Goal: Task Accomplishment & Management: Complete application form

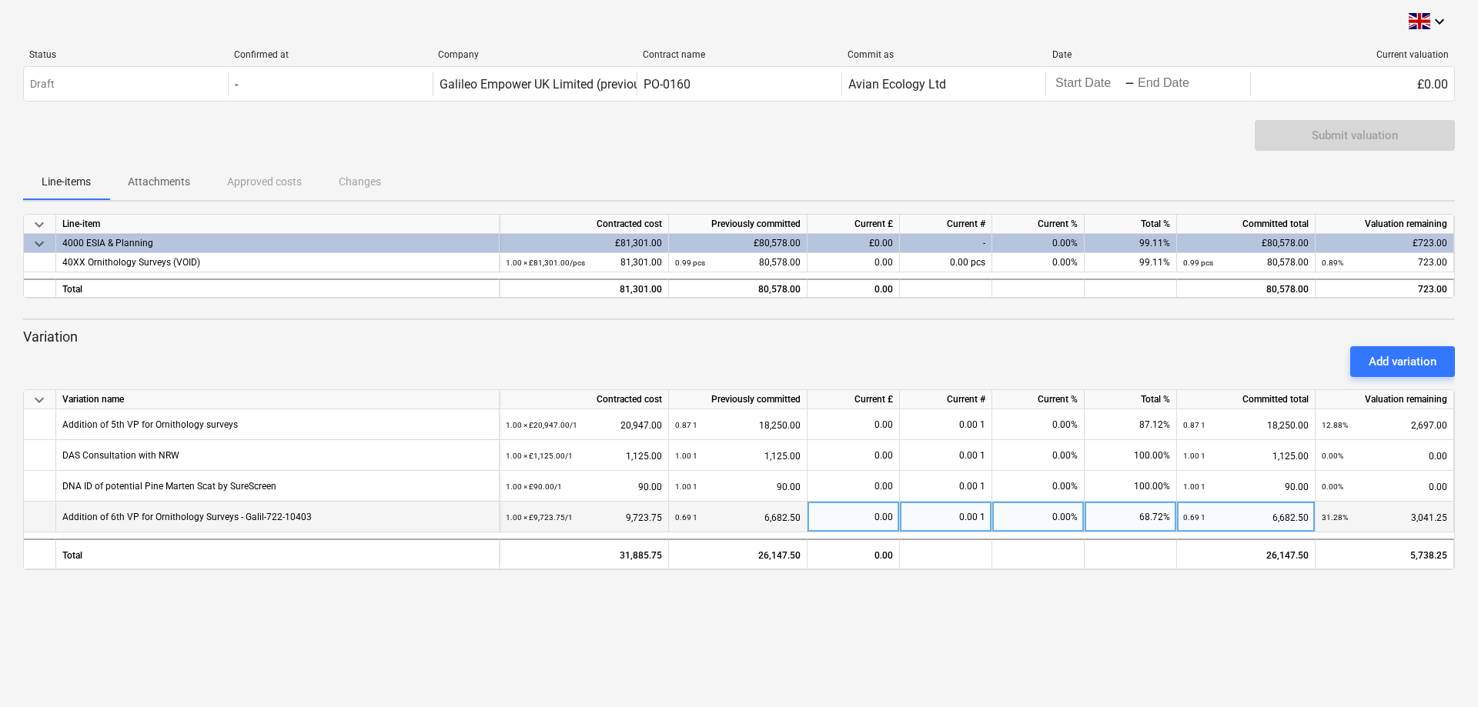
click at [851, 517] on div "0.00" at bounding box center [853, 517] width 79 height 31
type input "742.50"
click at [861, 540] on div "keyboard_arrow_down Status Confirmed at Company Contract name Commit as Date Cu…" at bounding box center [739, 353] width 1478 height 707
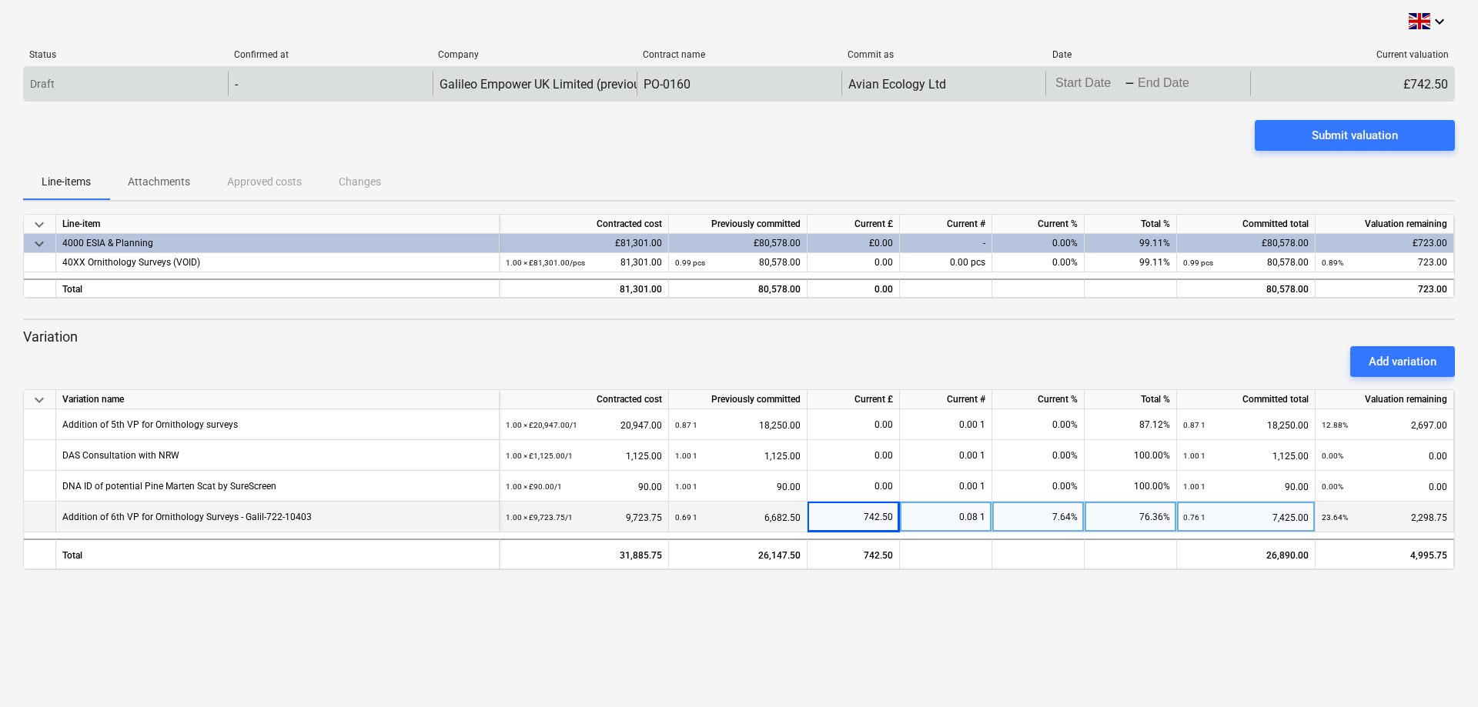
click at [1092, 85] on body "keyboard_arrow_down Status Confirmed at Company Contract name Commit as Date Cu…" at bounding box center [739, 353] width 1478 height 707
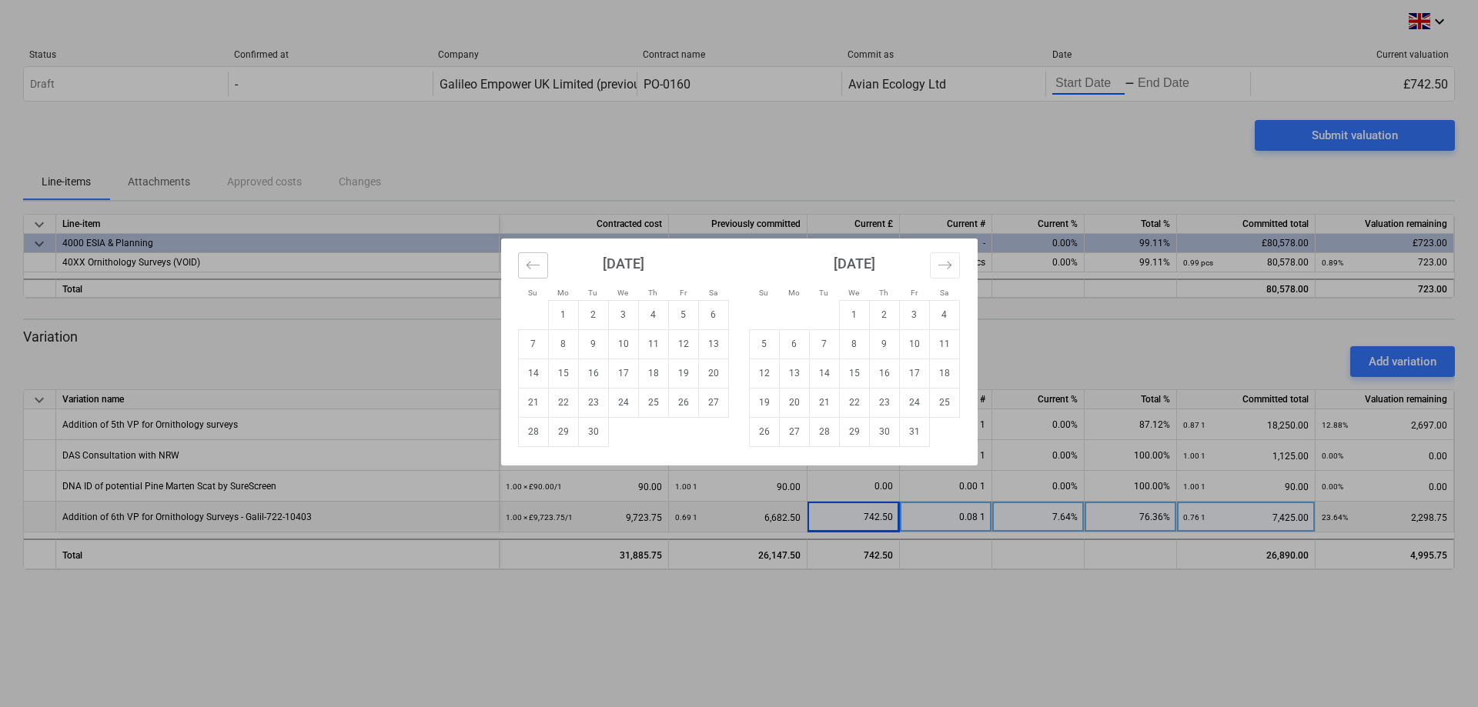
click at [527, 268] on icon "Move backward to switch to the previous month." at bounding box center [533, 265] width 15 height 15
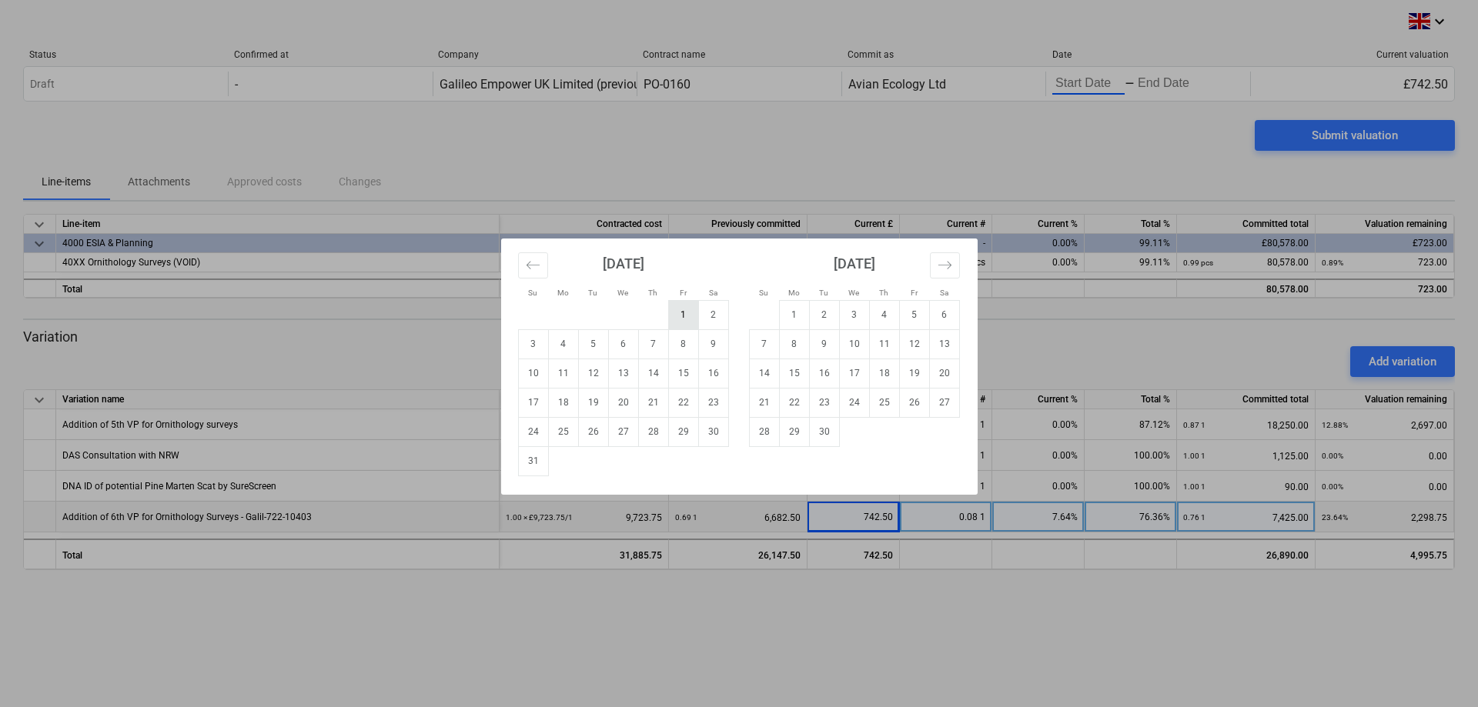
click at [678, 316] on td "1" at bounding box center [683, 314] width 30 height 29
type input "[DATE]"
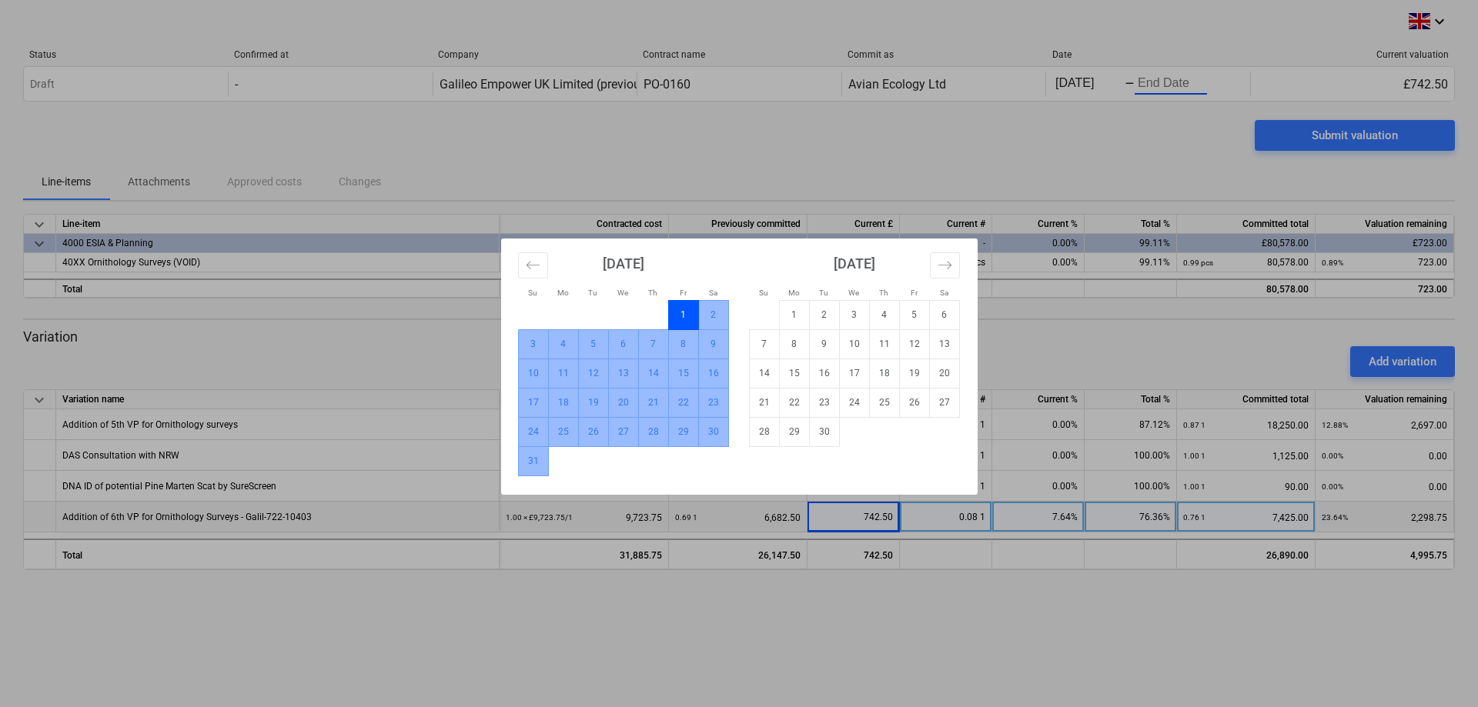
click at [530, 459] on td "31" at bounding box center [533, 461] width 30 height 29
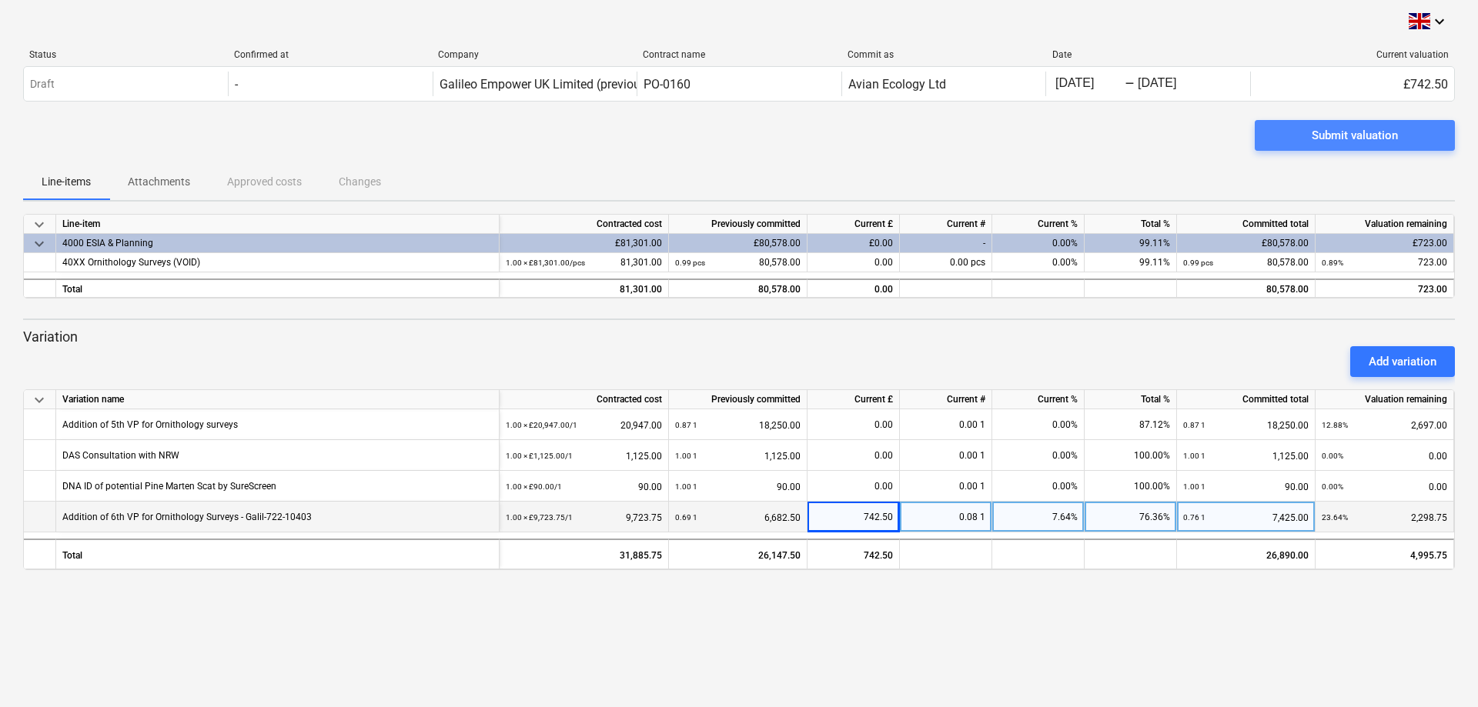
click at [1182, 139] on div "Submit valuation" at bounding box center [1355, 135] width 86 height 20
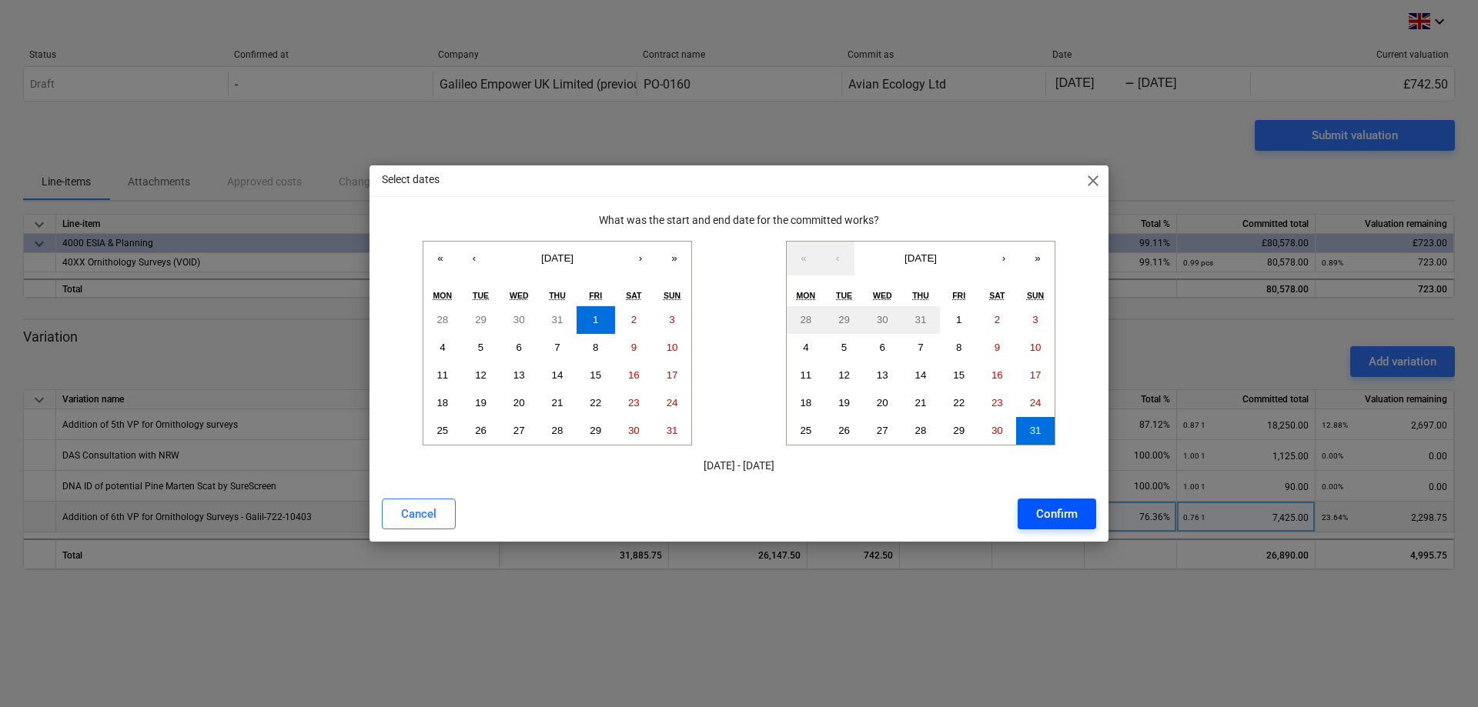
click at [1076, 509] on div "Confirm" at bounding box center [1057, 514] width 42 height 20
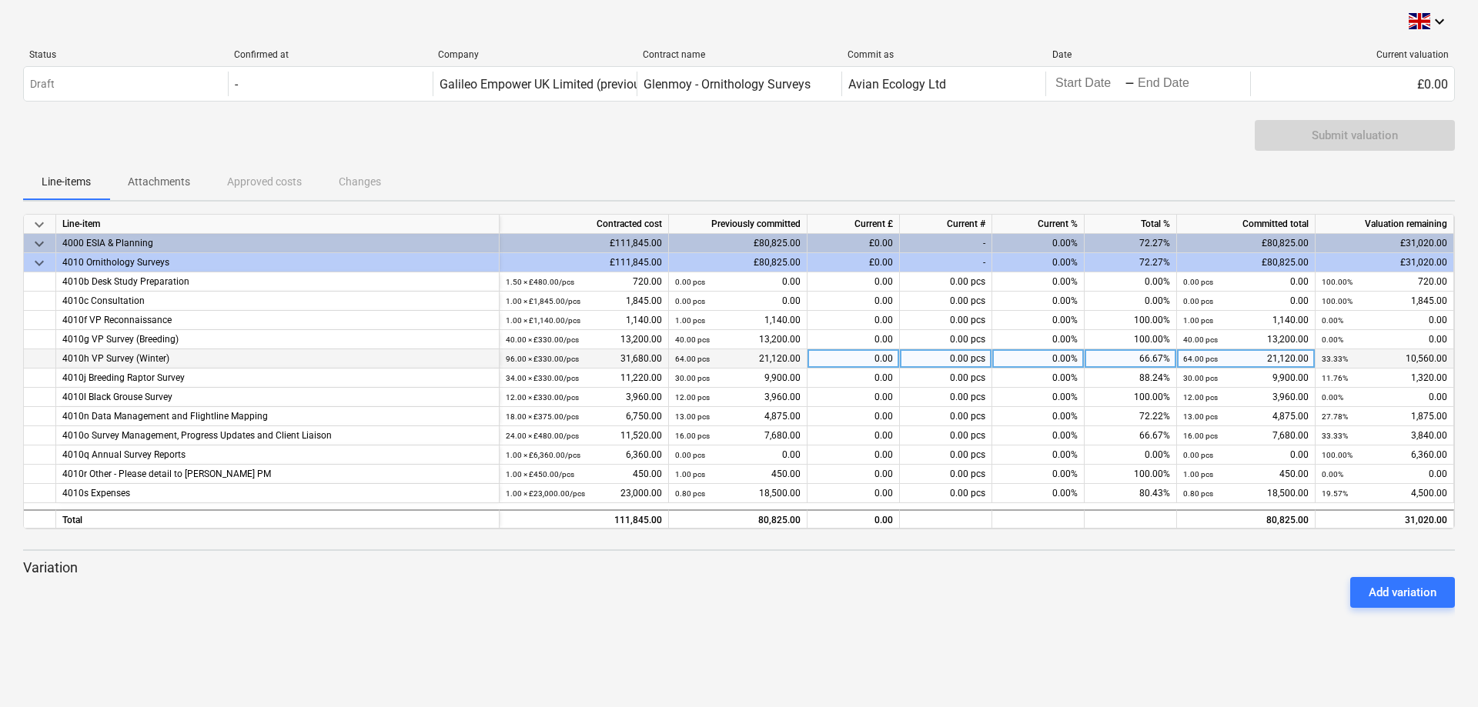
click at [864, 360] on div "0.00" at bounding box center [854, 359] width 92 height 19
type input "1320"
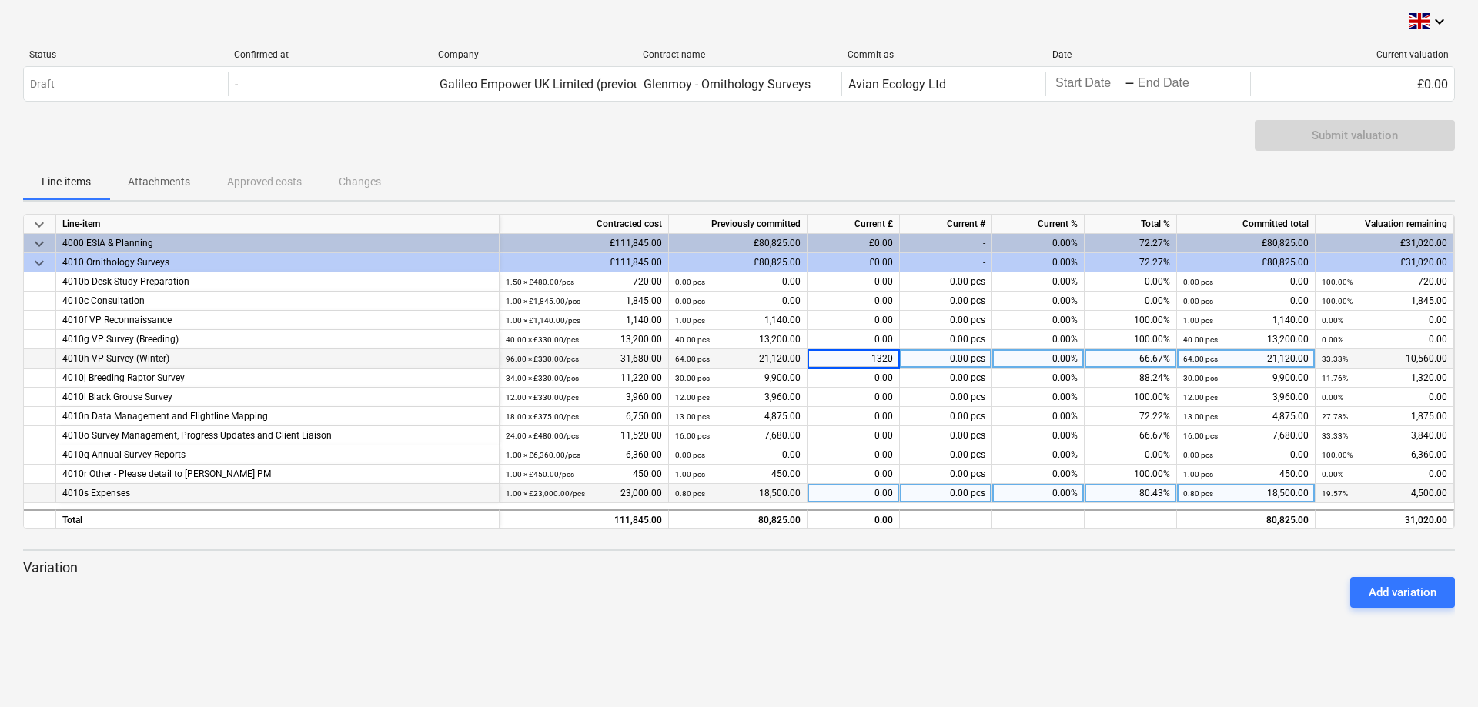
click at [852, 493] on div "0.00" at bounding box center [854, 493] width 92 height 19
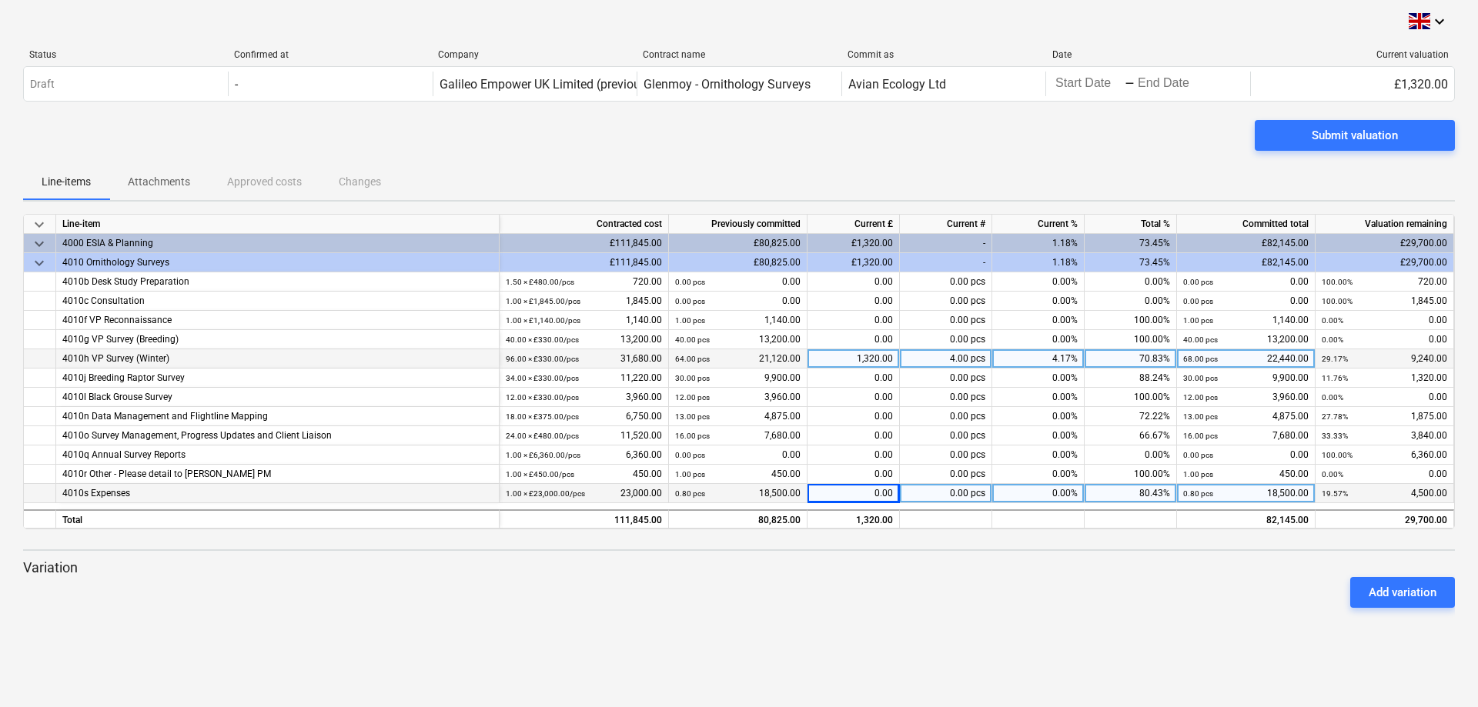
click at [869, 496] on div "0.00" at bounding box center [854, 493] width 92 height 19
type input "500"
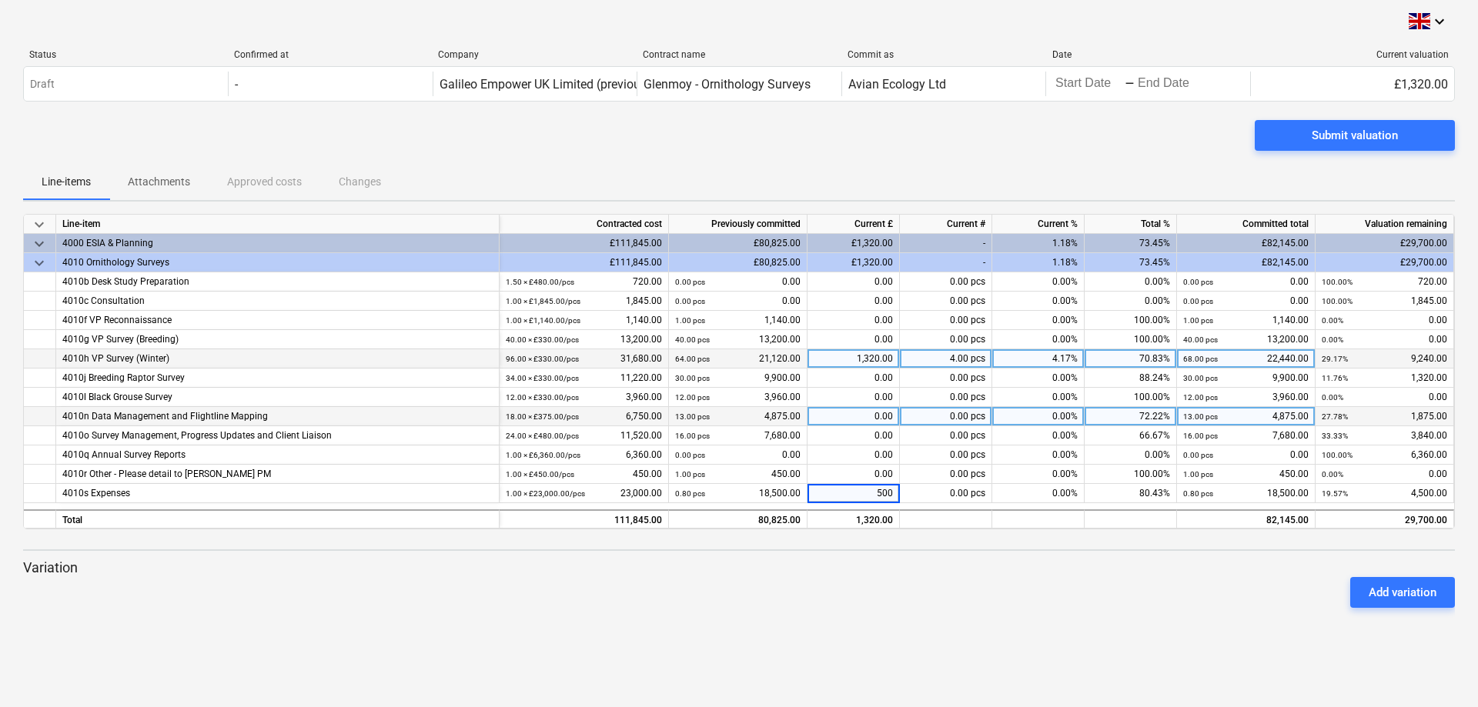
click at [847, 415] on div "0.00" at bounding box center [854, 416] width 92 height 19
type input "187.5"
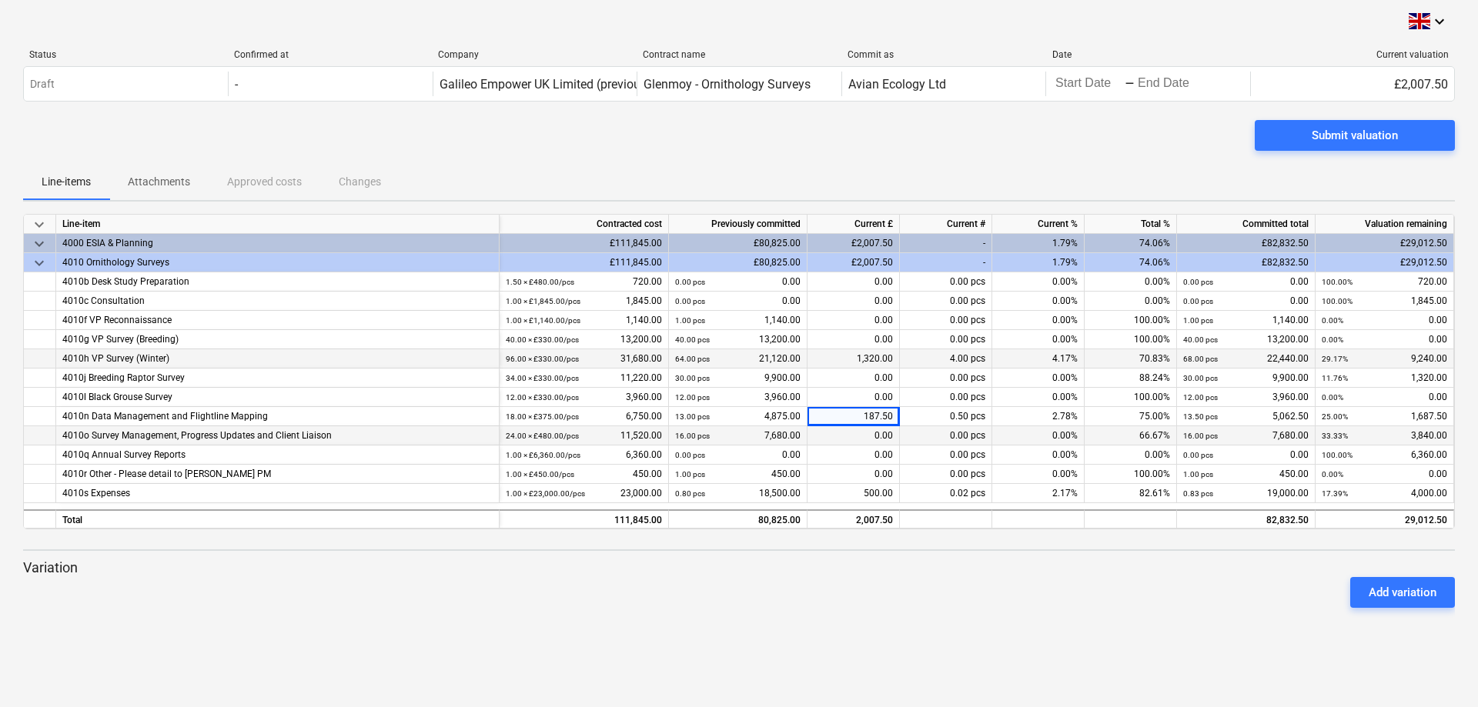
click at [831, 438] on div "0.00" at bounding box center [854, 435] width 92 height 19
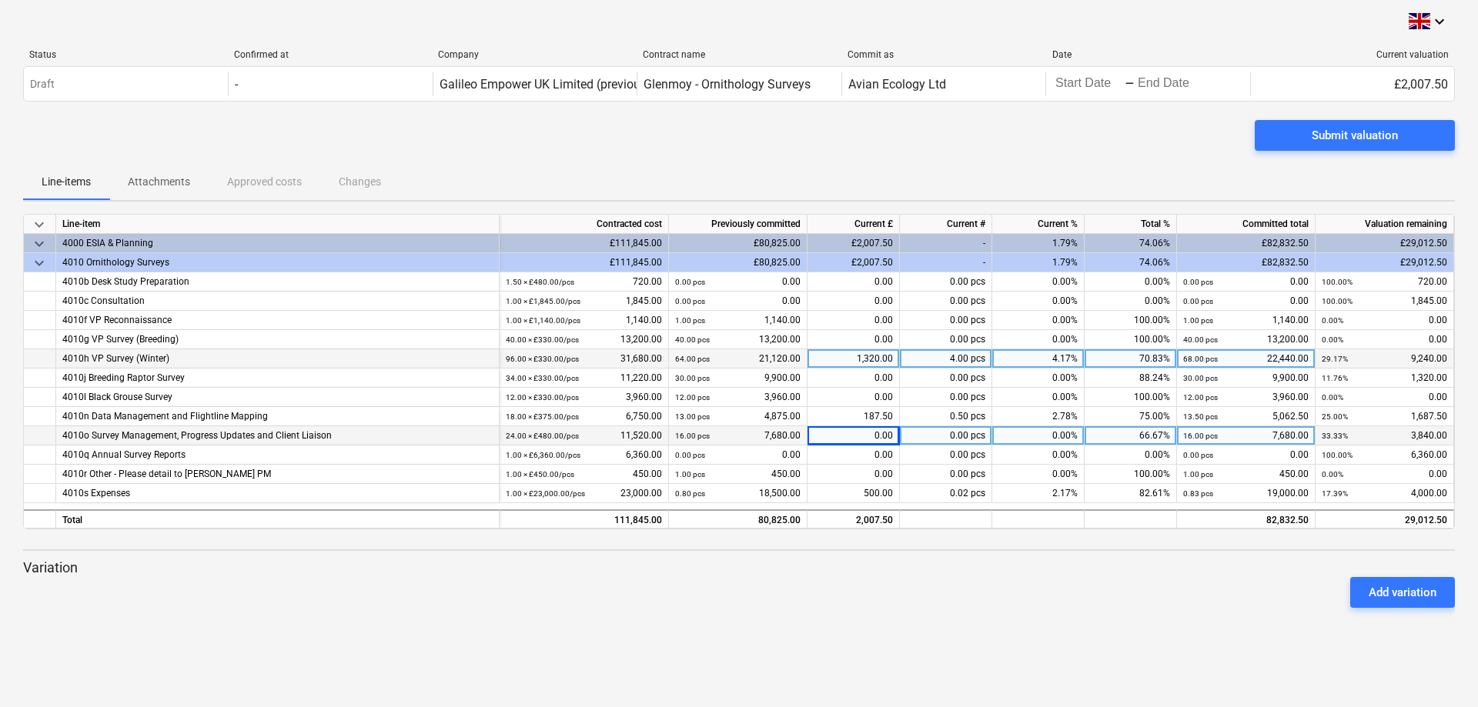
click at [831, 438] on div "0.00" at bounding box center [854, 435] width 92 height 19
type input "480"
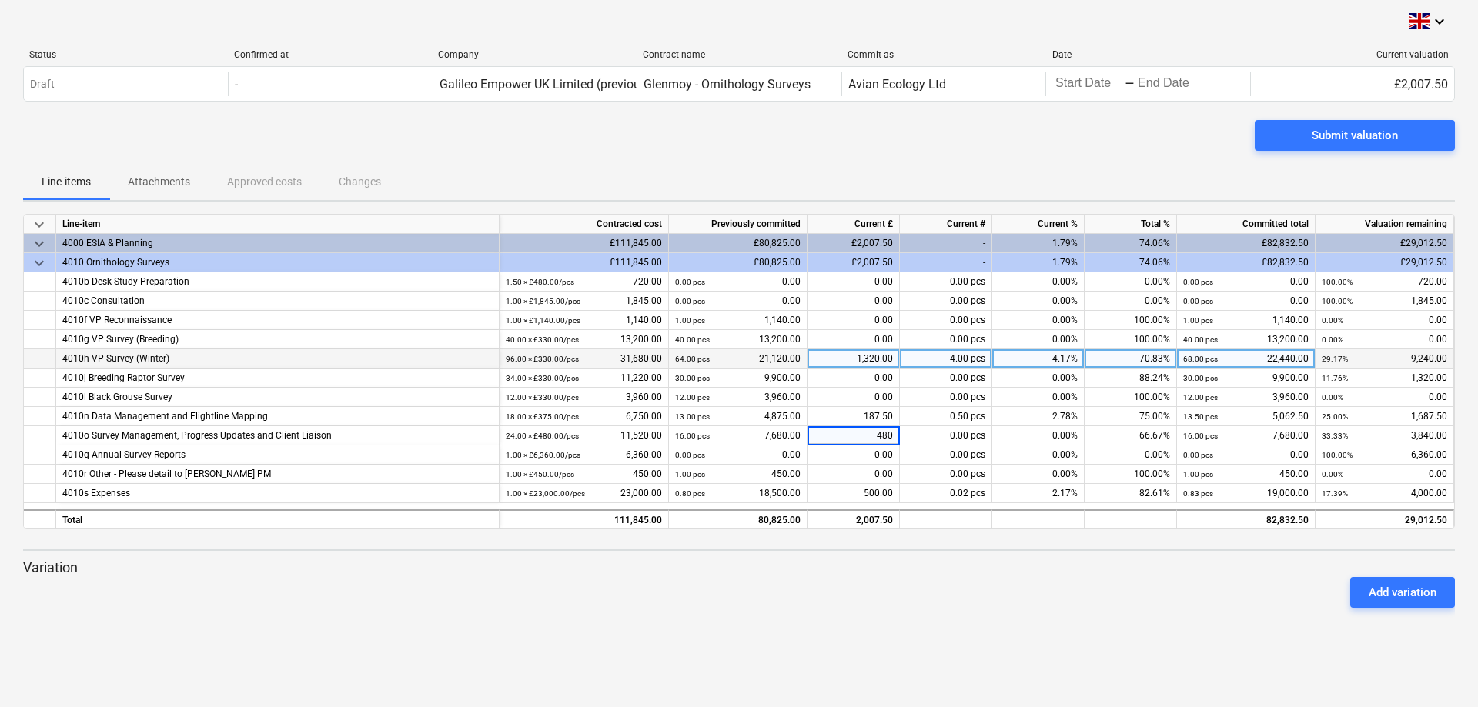
click at [962, 602] on div "Add variation" at bounding box center [739, 592] width 1444 height 43
click at [996, 680] on div "keyboard_arrow_down Status Confirmed at Company Contract name Commit as Date Cu…" at bounding box center [739, 353] width 1478 height 707
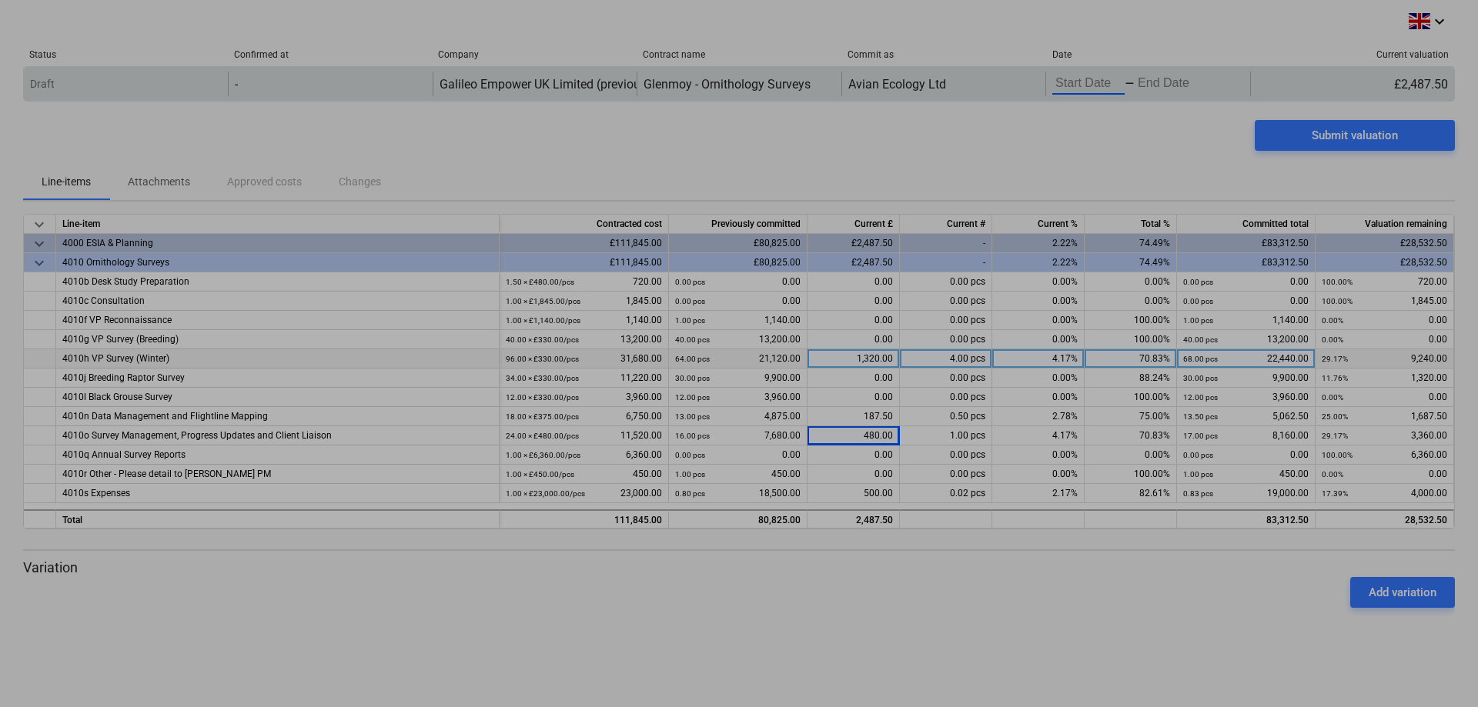
click at [1116, 77] on body "keyboard_arrow_down Status Confirmed at Company Contract name Commit as Date Cu…" at bounding box center [739, 353] width 1478 height 707
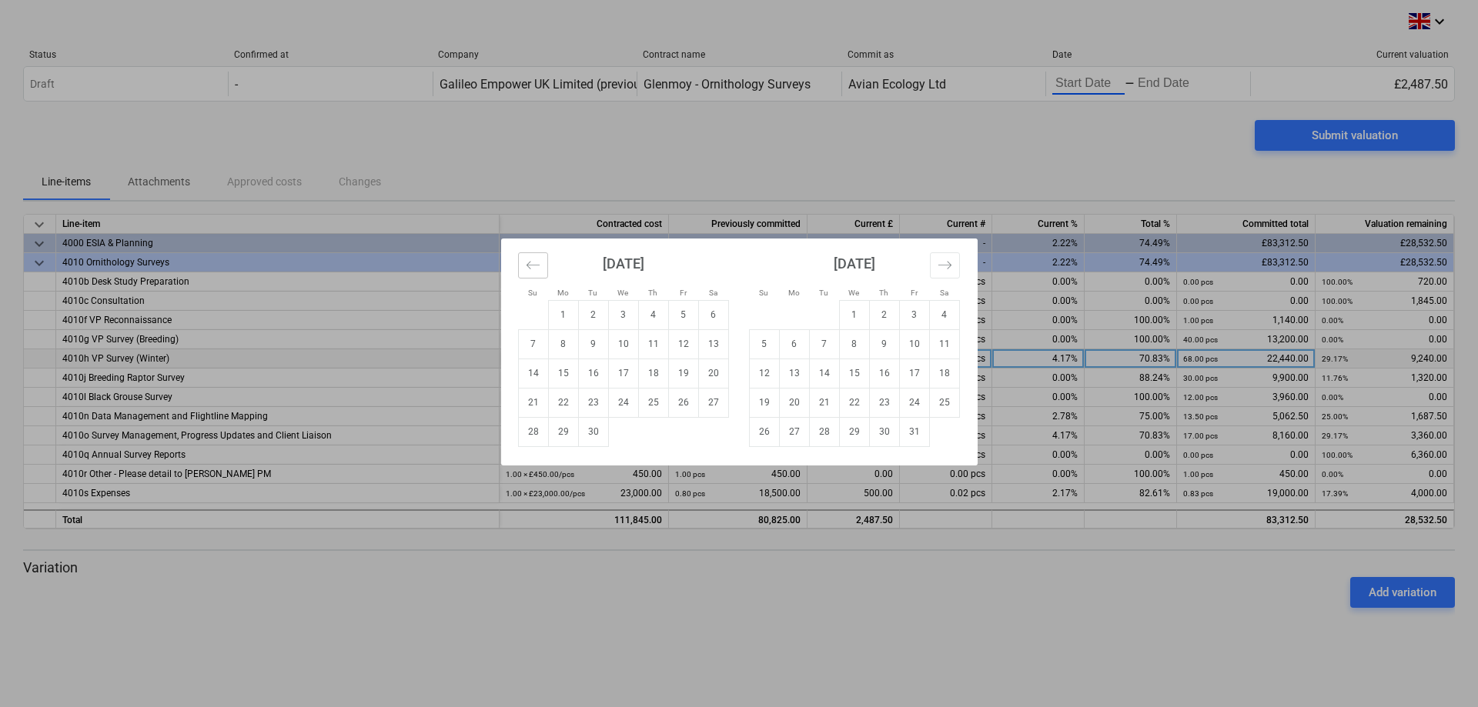
click at [541, 269] on button "Move backward to switch to the previous month." at bounding box center [533, 266] width 30 height 26
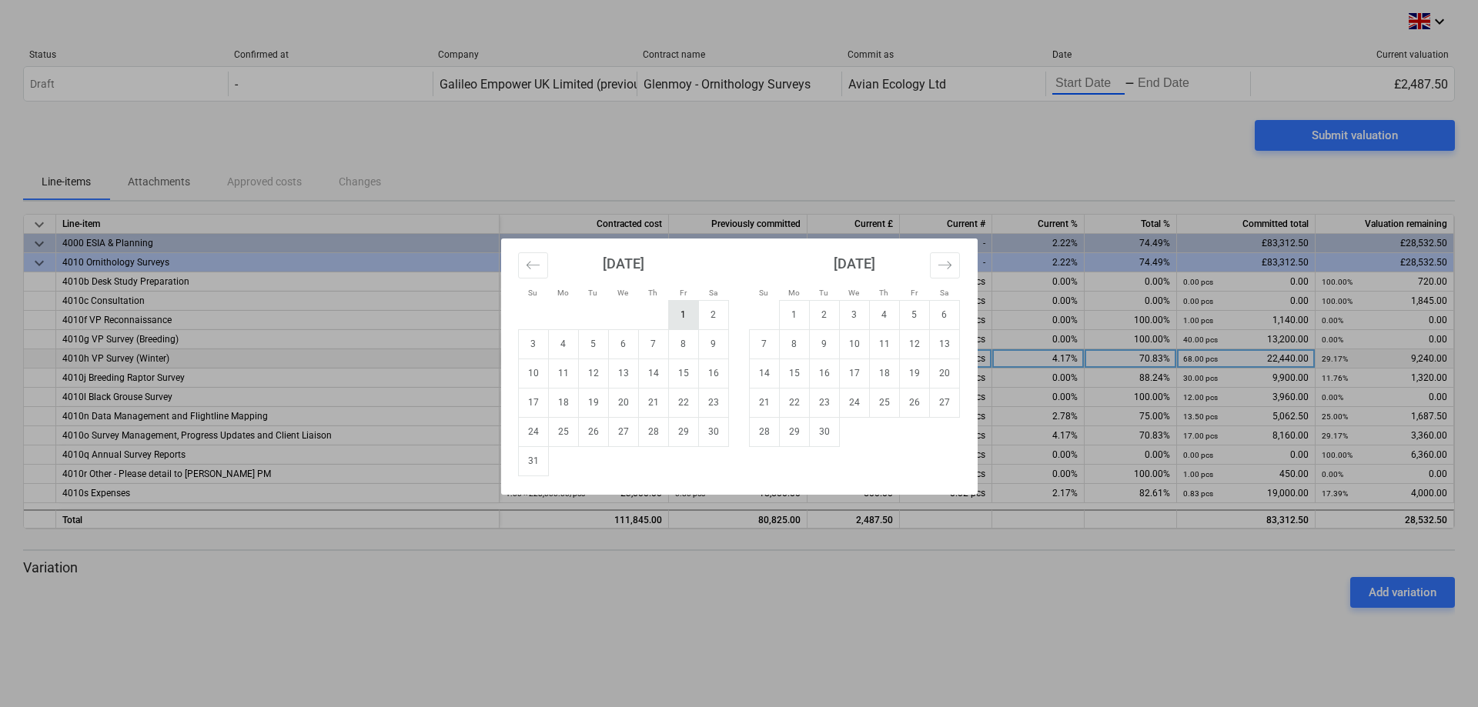
click at [691, 309] on td "1" at bounding box center [683, 314] width 30 height 29
type input "[DATE]"
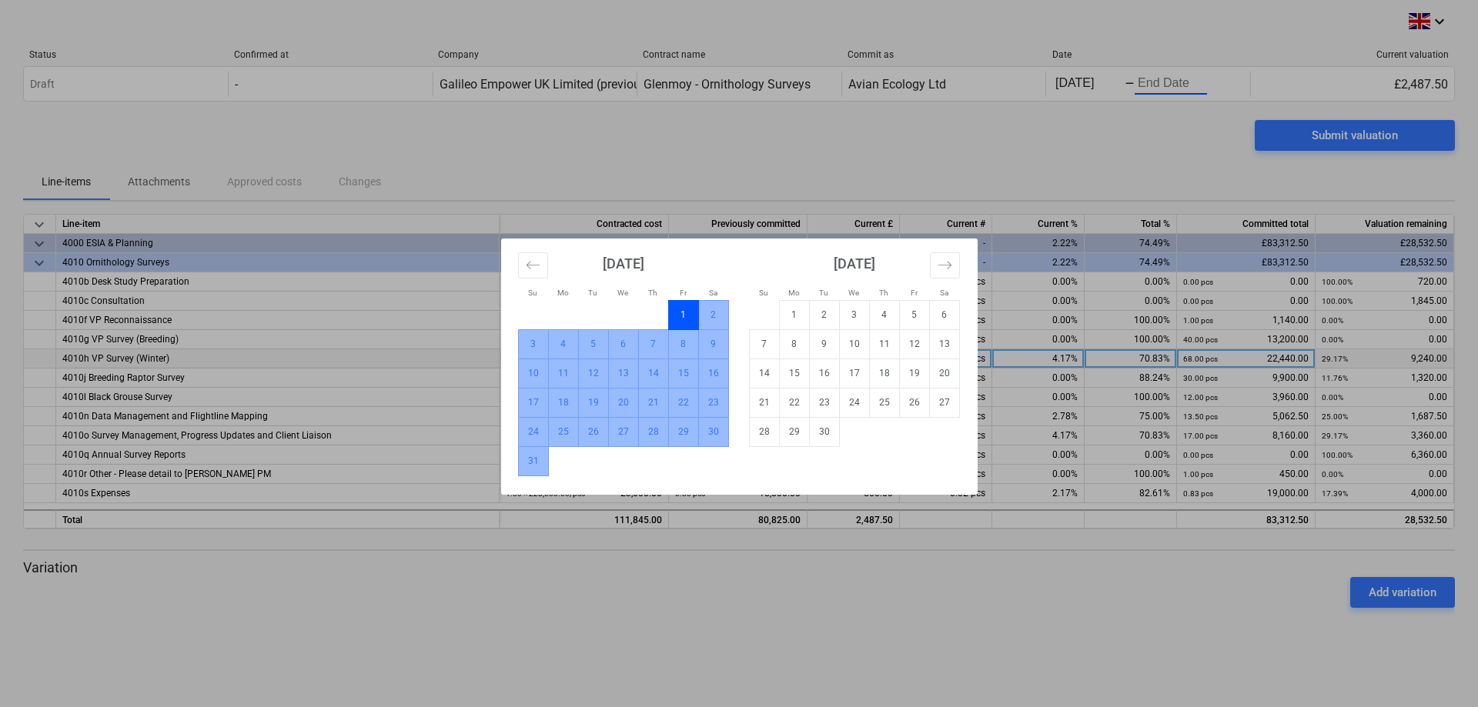
click at [537, 465] on td "31" at bounding box center [533, 461] width 30 height 29
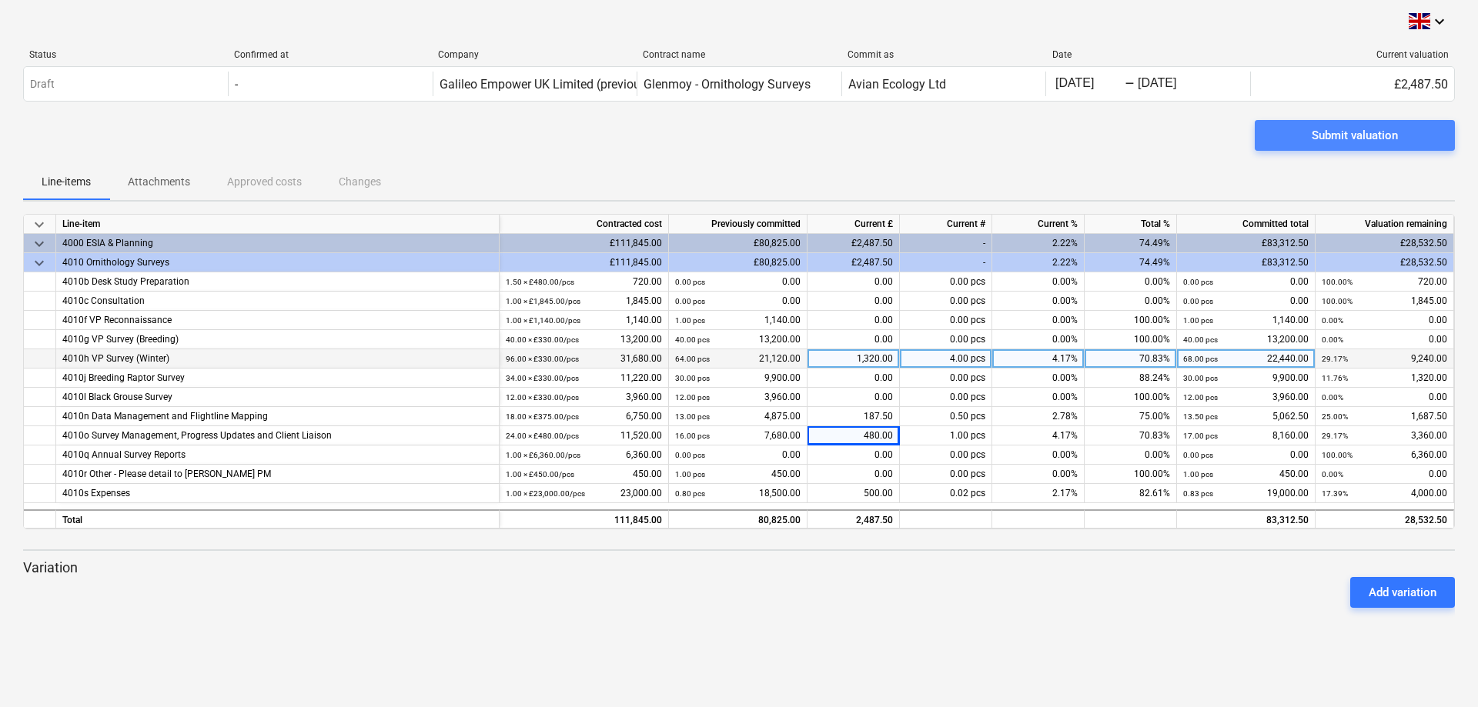
click at [1310, 138] on span "Submit valuation" at bounding box center [1354, 135] width 163 height 20
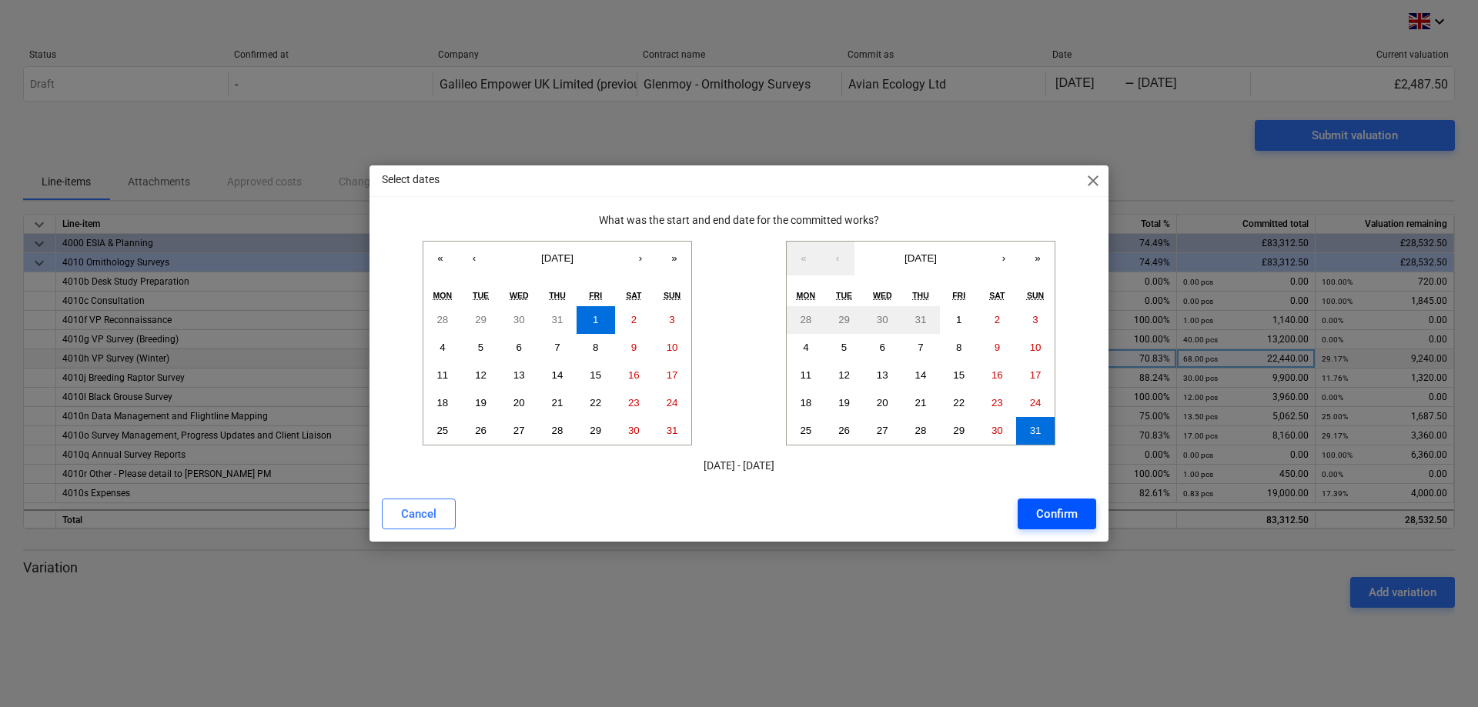
click at [1062, 503] on button "Confirm" at bounding box center [1057, 514] width 79 height 31
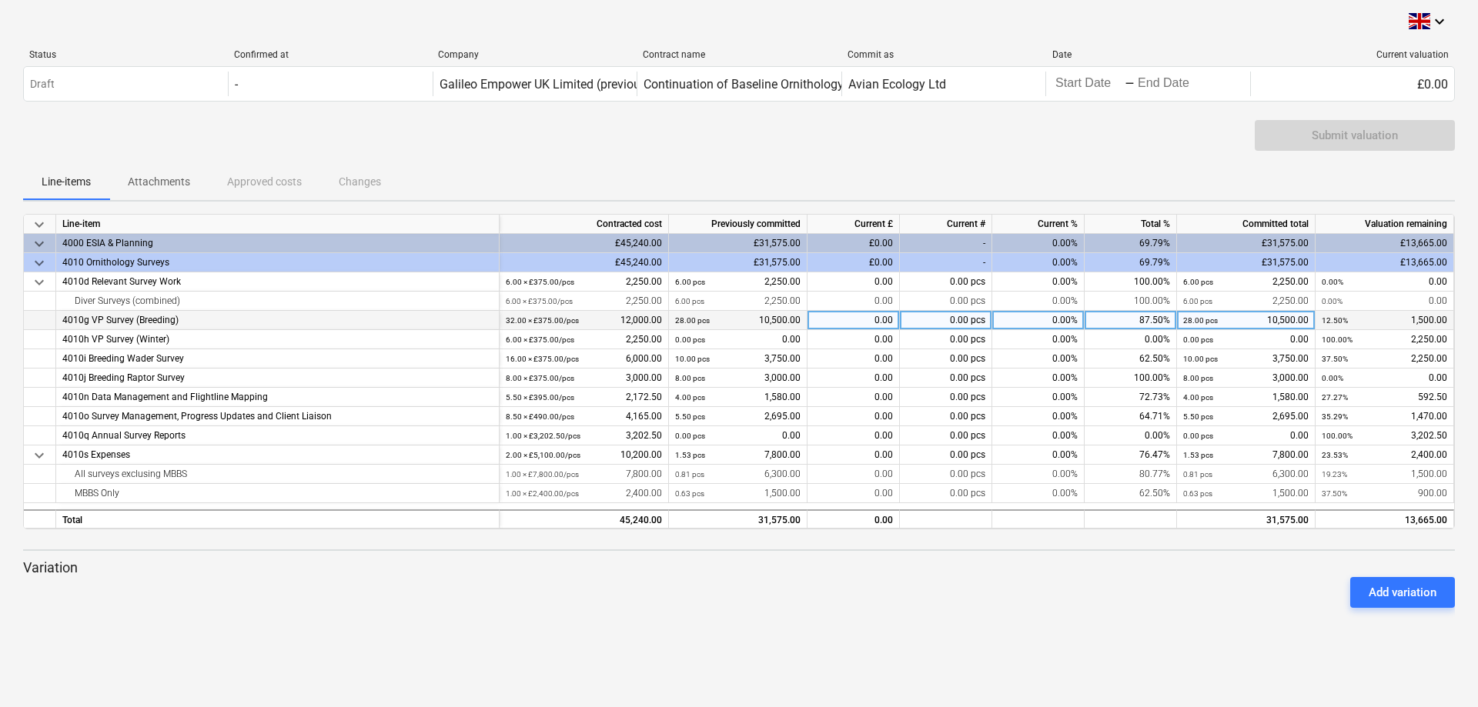
click at [850, 317] on div "0.00" at bounding box center [854, 320] width 92 height 19
type input "1500"
click at [833, 458] on div "0.00" at bounding box center [854, 455] width 92 height 19
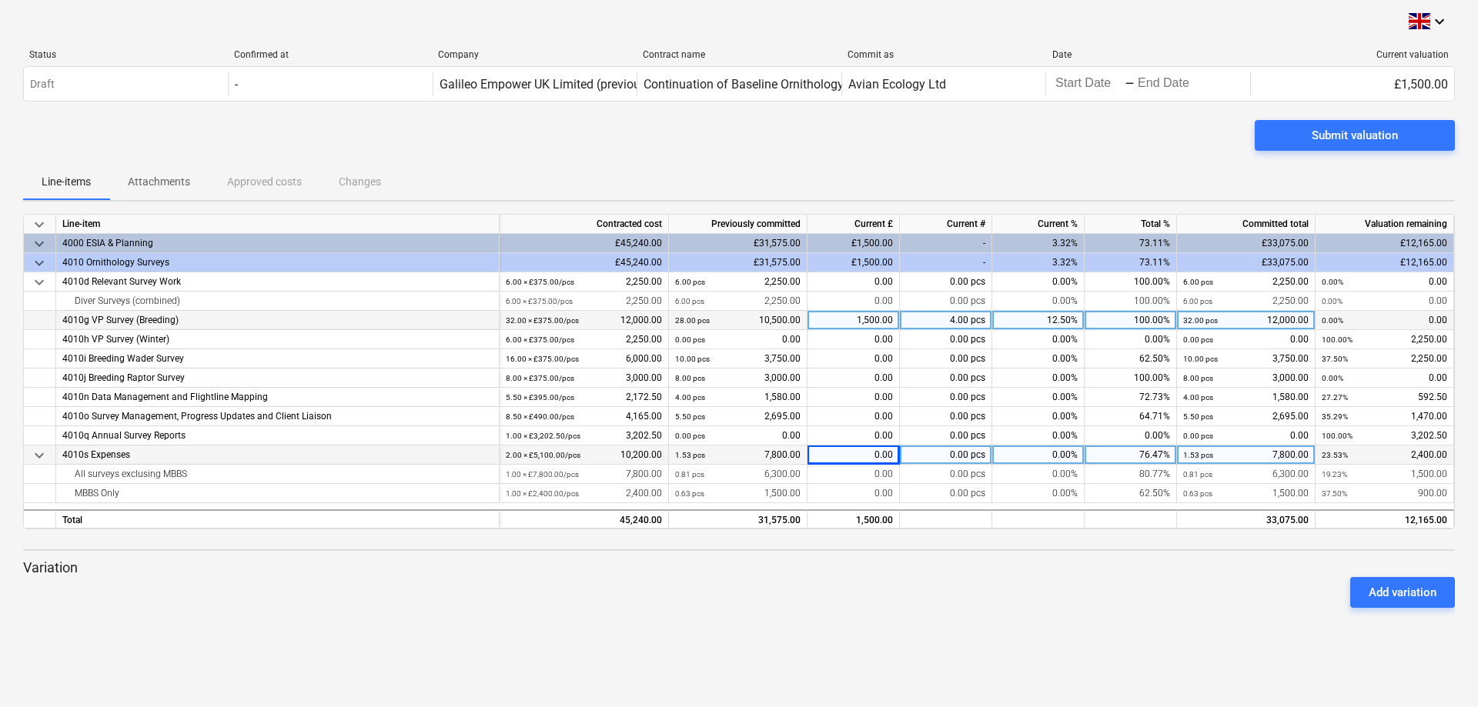
click at [833, 458] on div "0.00" at bounding box center [854, 455] width 92 height 19
type input "600"
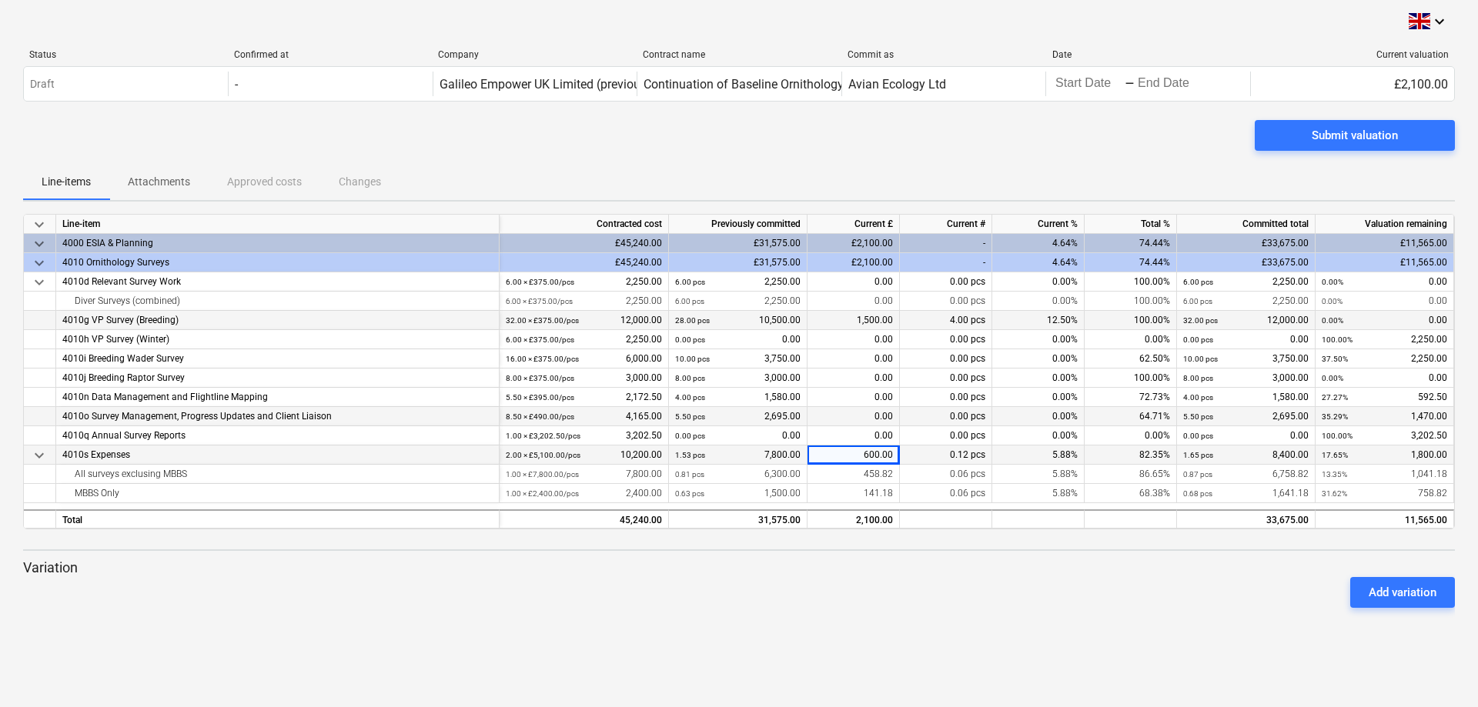
click at [866, 414] on div "0.00" at bounding box center [854, 416] width 92 height 19
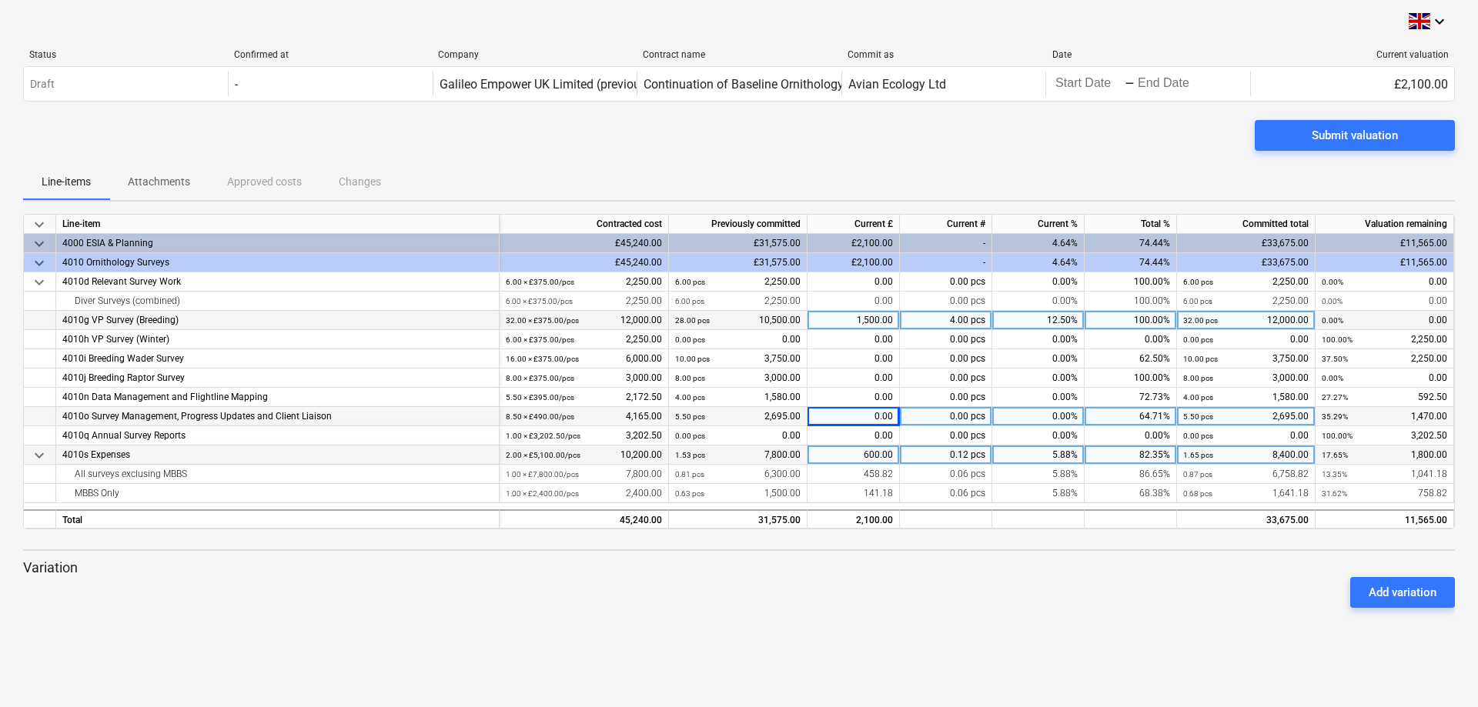
click at [857, 417] on div "0.00" at bounding box center [854, 416] width 92 height 19
type input "367.5"
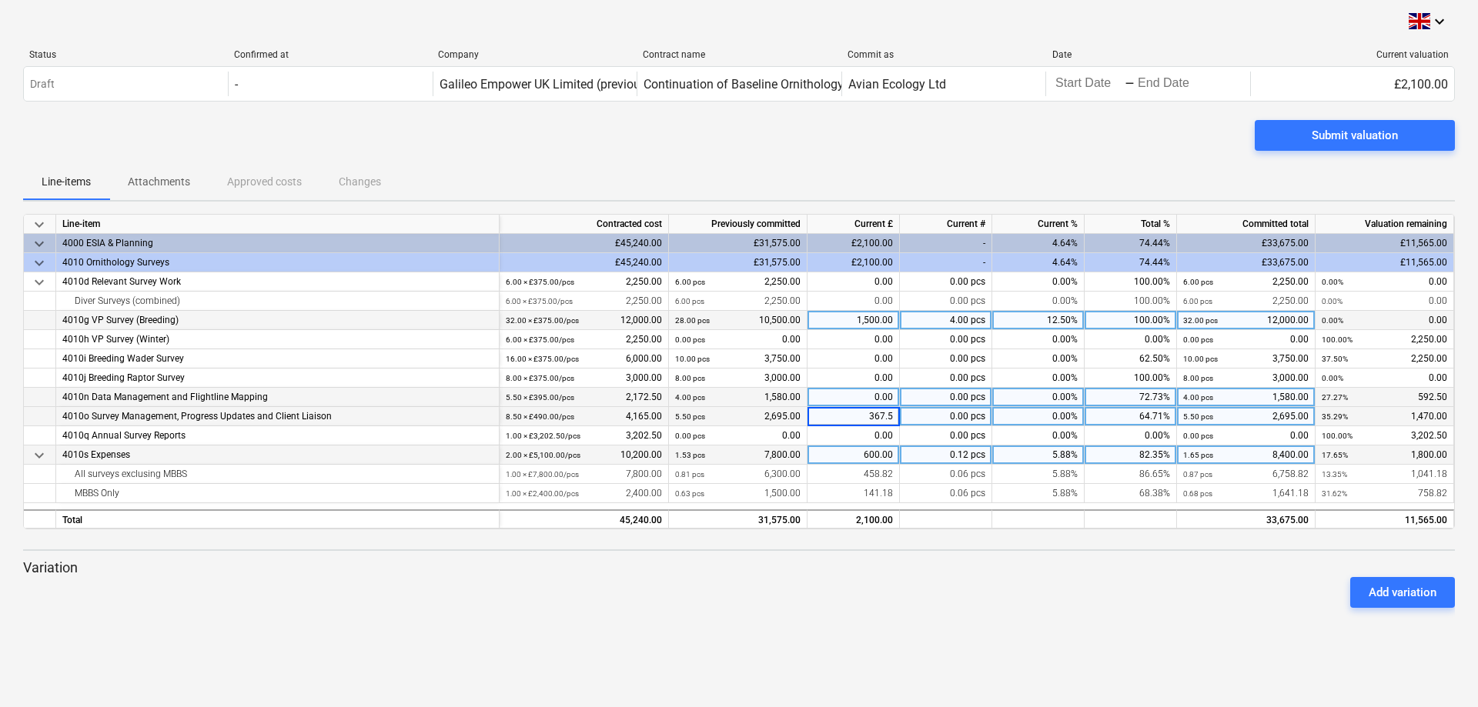
click at [854, 395] on div "0.00" at bounding box center [854, 397] width 92 height 19
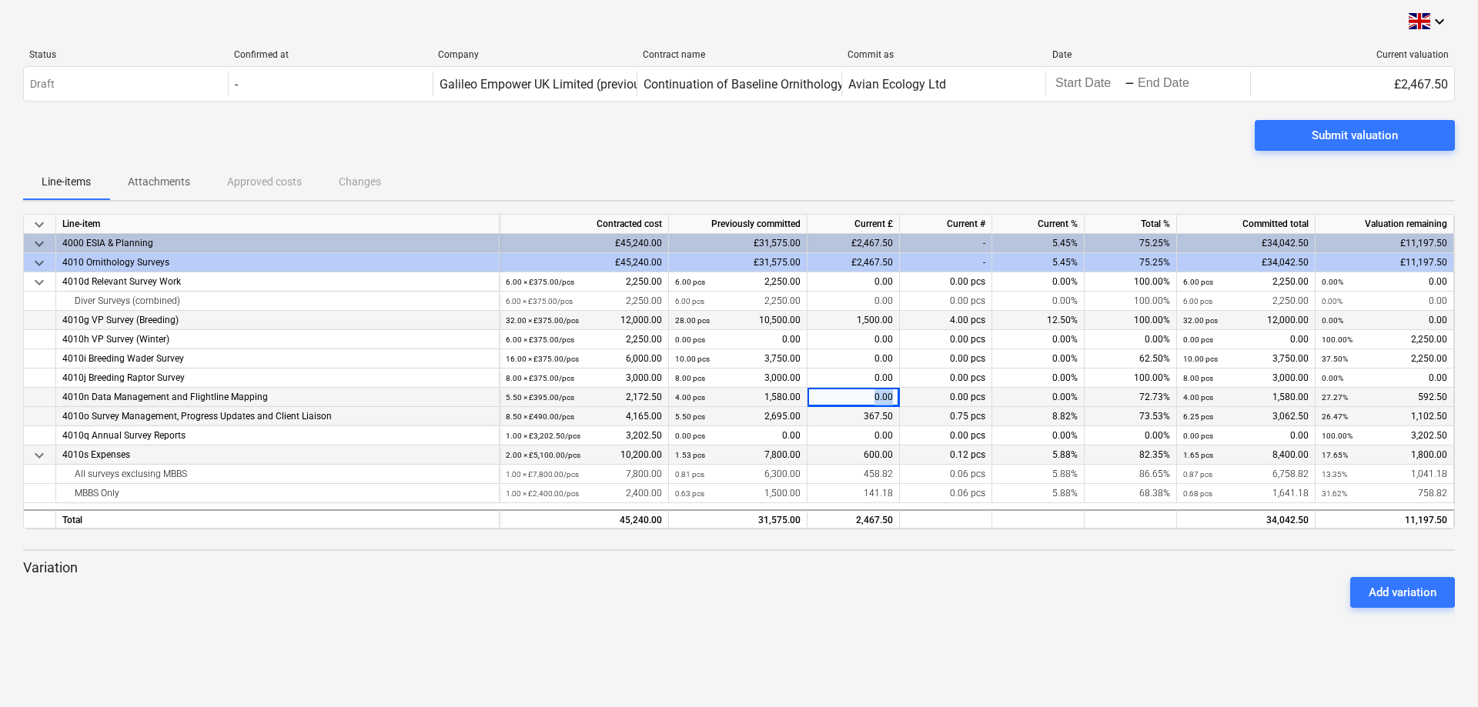
click at [854, 395] on div "0.00" at bounding box center [854, 397] width 92 height 19
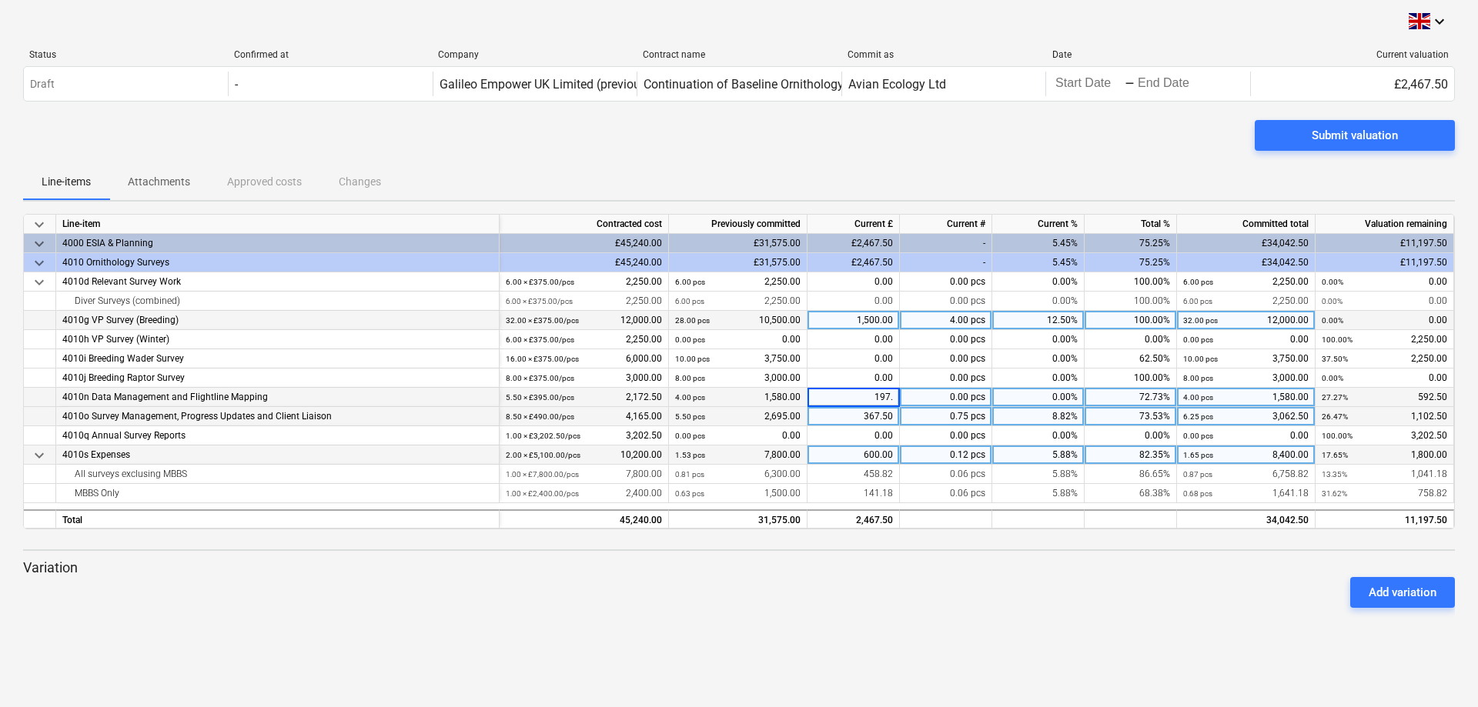
type input "197.5"
click at [824, 648] on div "keyboard_arrow_down Status Confirmed at Company Contract name Commit as Date Cu…" at bounding box center [739, 353] width 1478 height 707
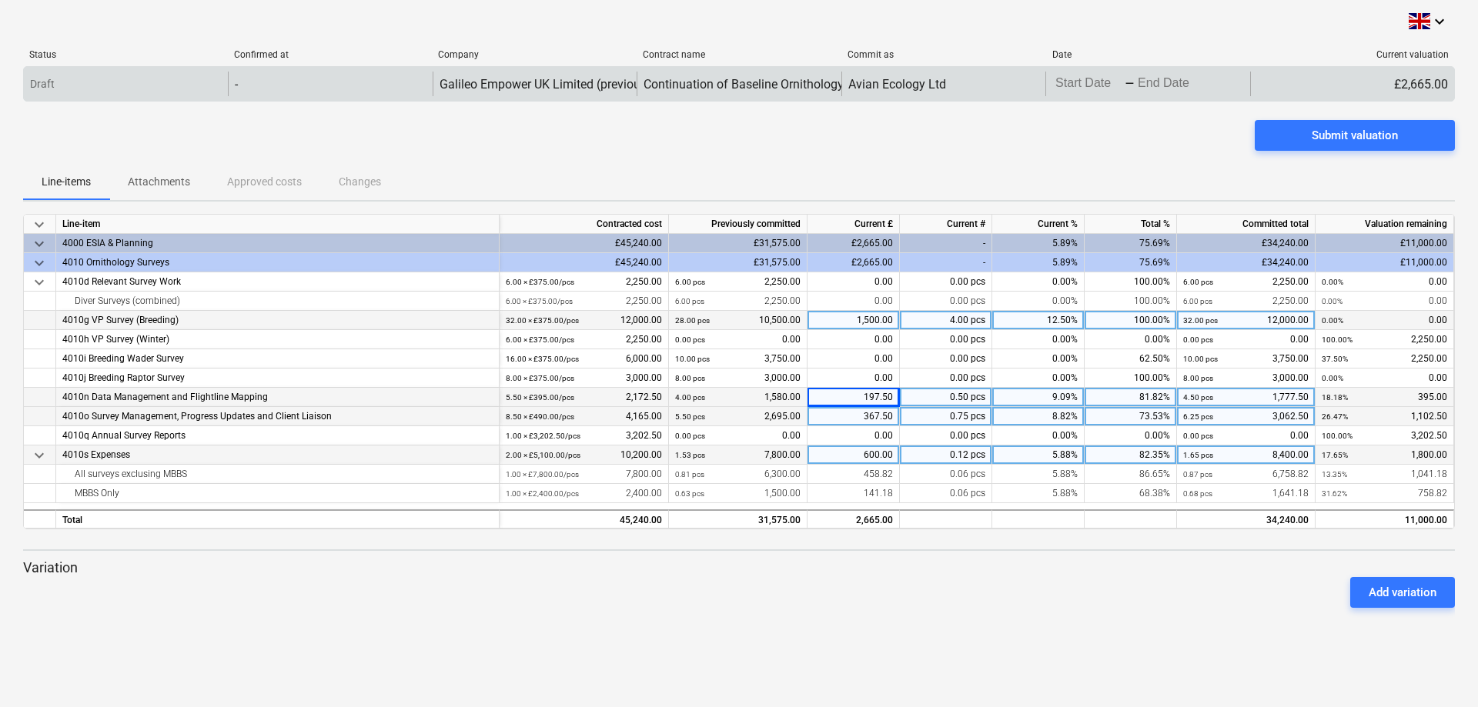
click at [1129, 79] on div "-" at bounding box center [1130, 83] width 10 height 9
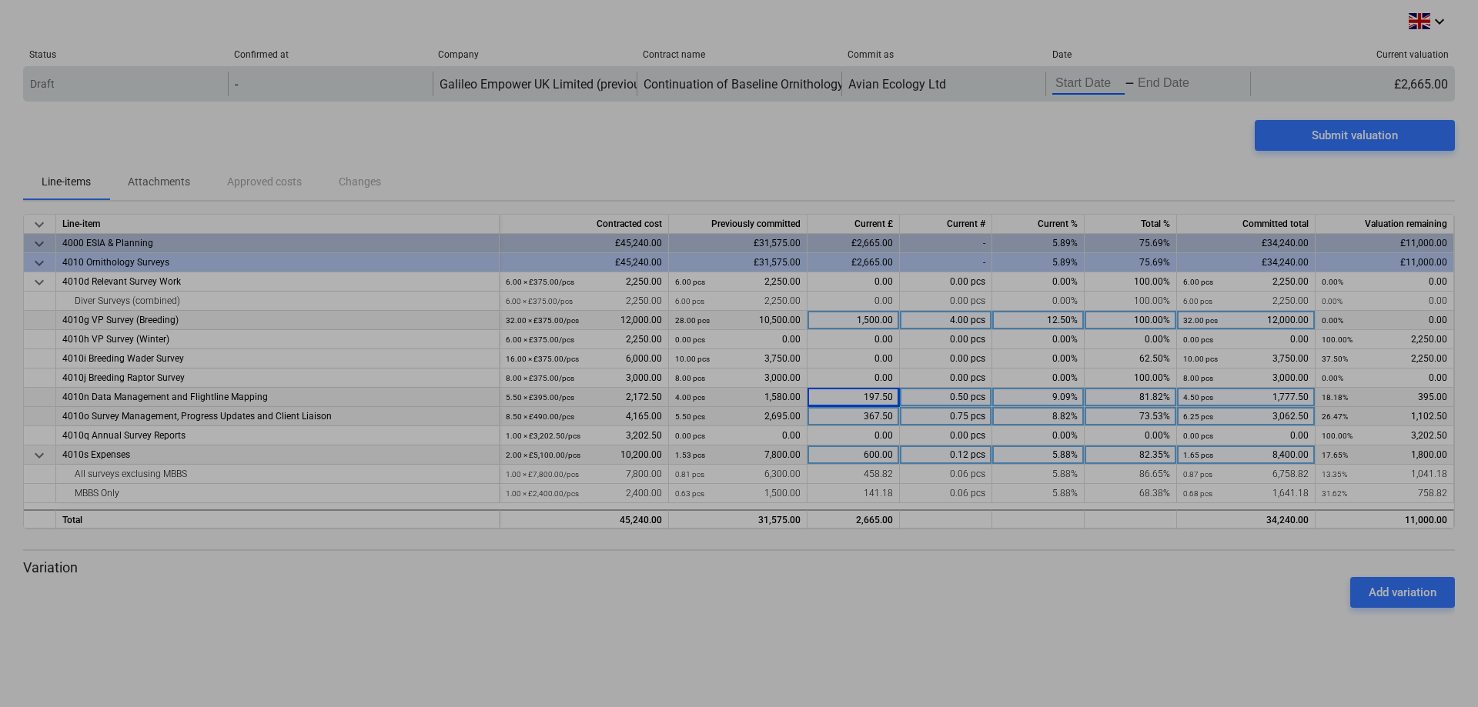
click at [1119, 82] on body "keyboard_arrow_down Status Confirmed at Company Contract name Commit as Date Cu…" at bounding box center [739, 353] width 1478 height 707
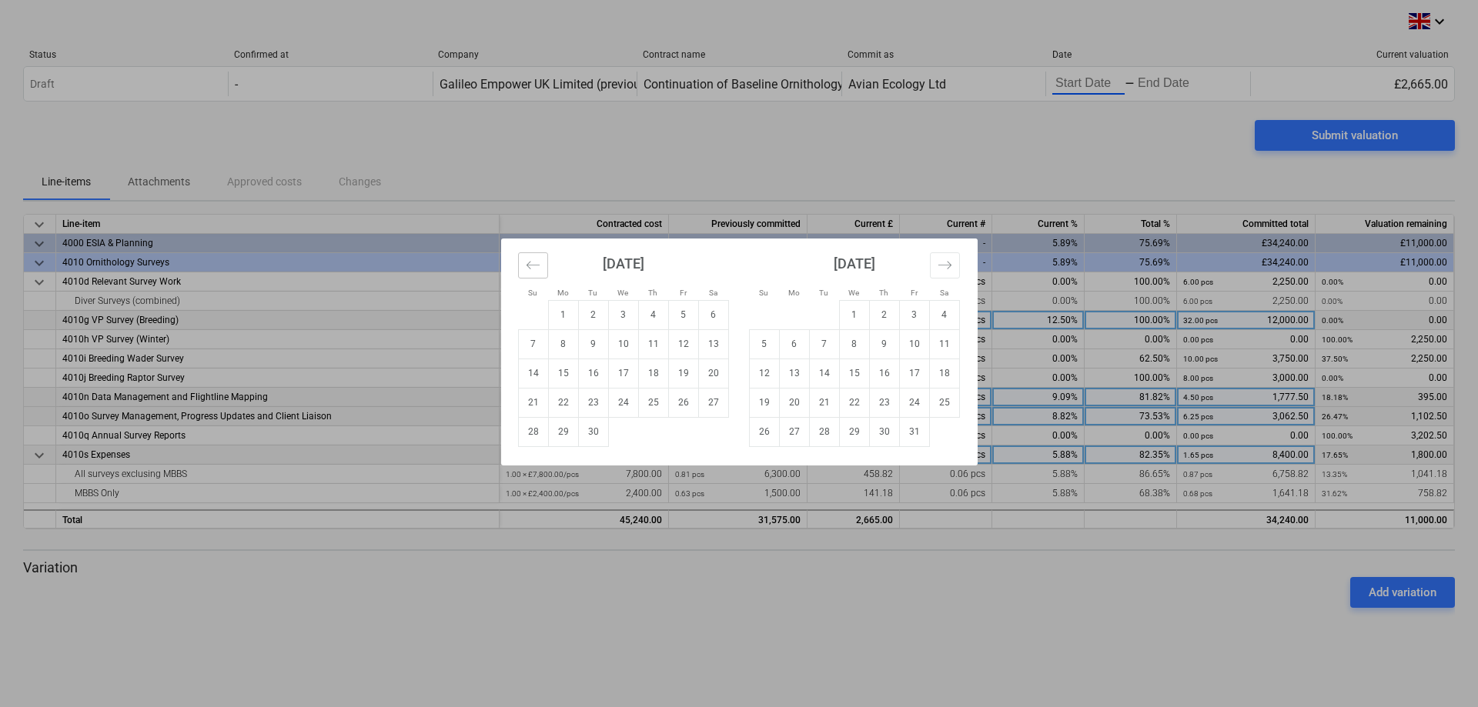
click at [535, 266] on icon "Move backward to switch to the previous month." at bounding box center [533, 265] width 15 height 15
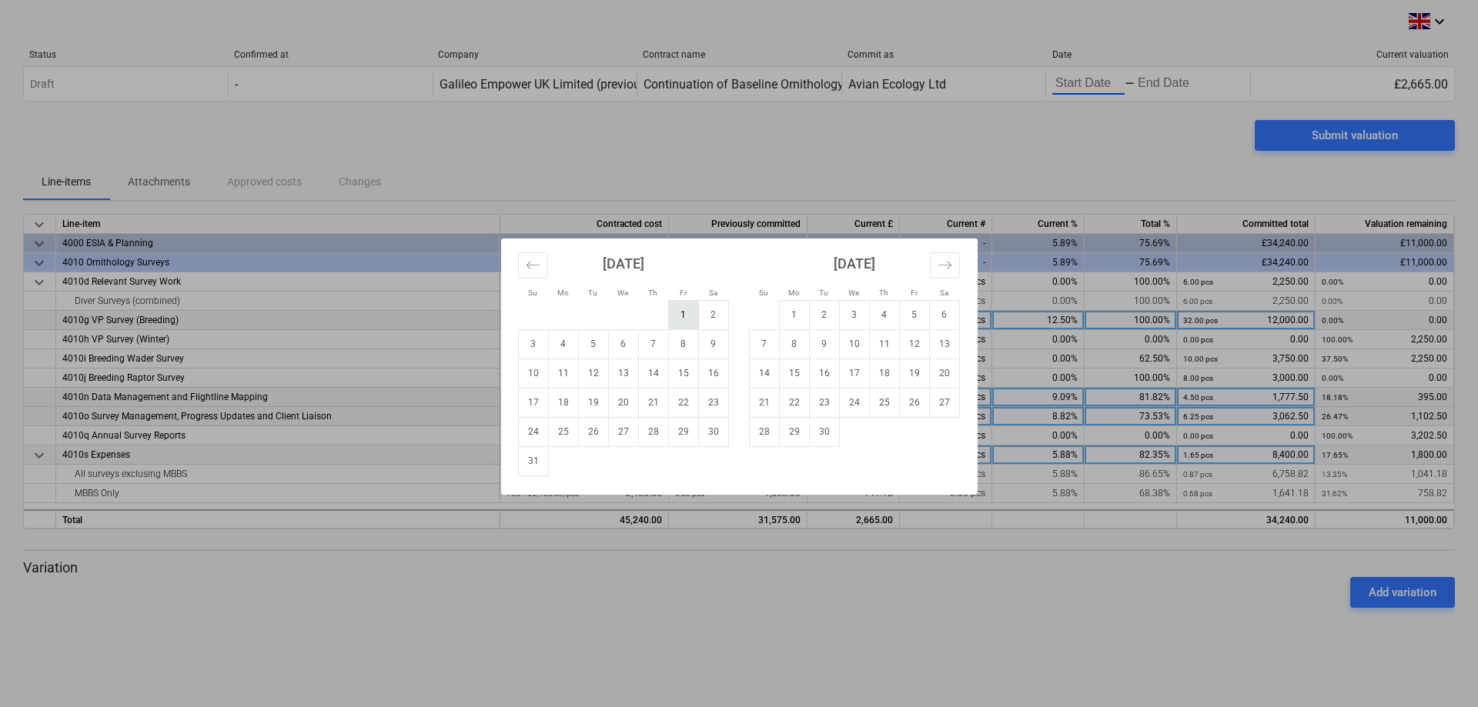
click at [680, 310] on td "1" at bounding box center [683, 314] width 30 height 29
type input "[DATE]"
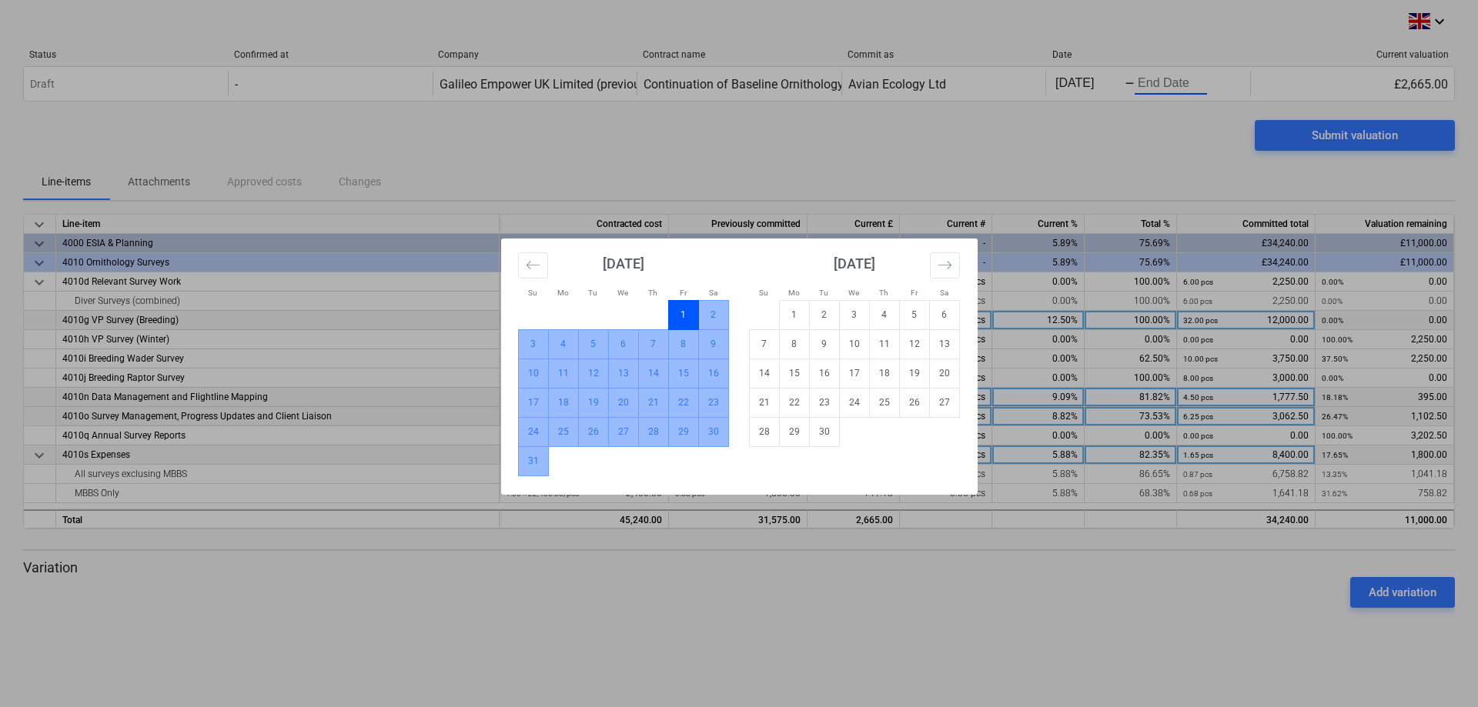
click at [534, 470] on td "31" at bounding box center [533, 461] width 30 height 29
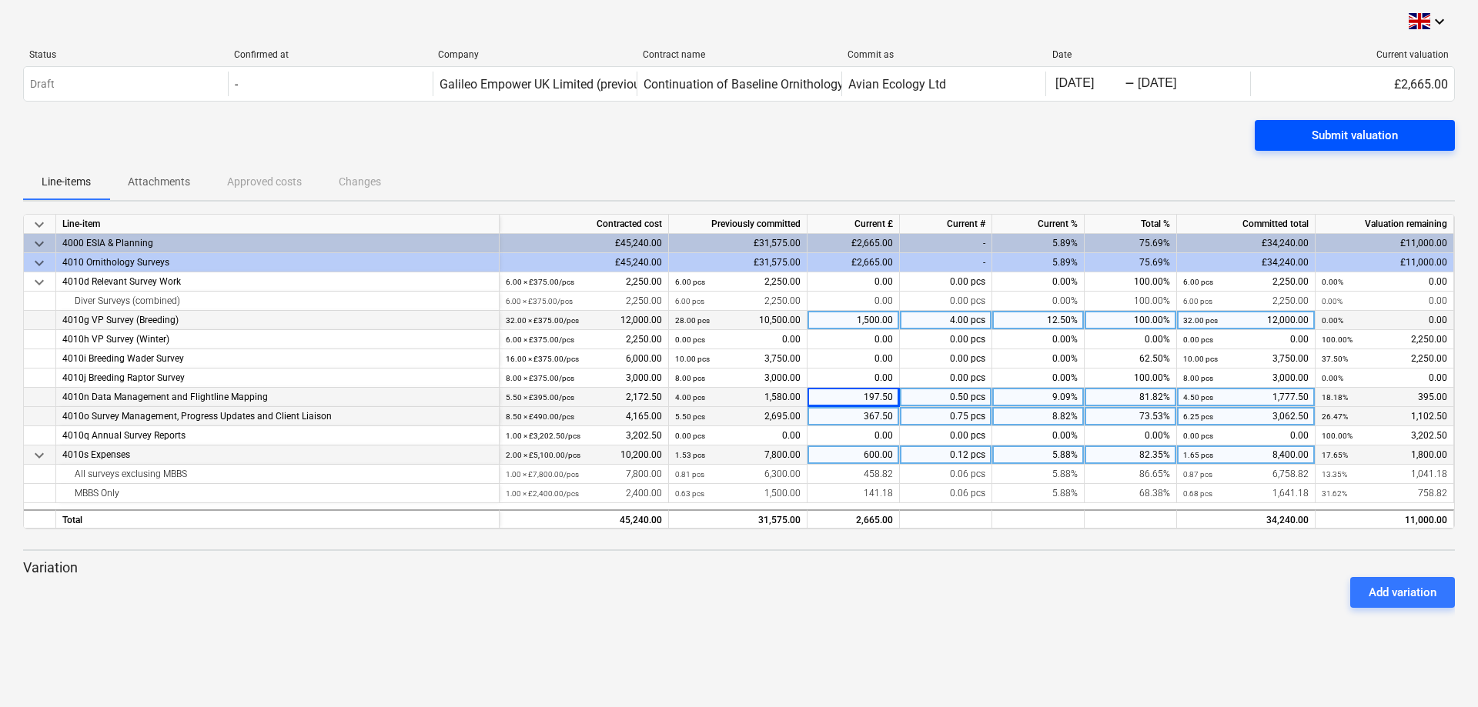
click at [1300, 137] on span "Submit valuation" at bounding box center [1354, 135] width 163 height 20
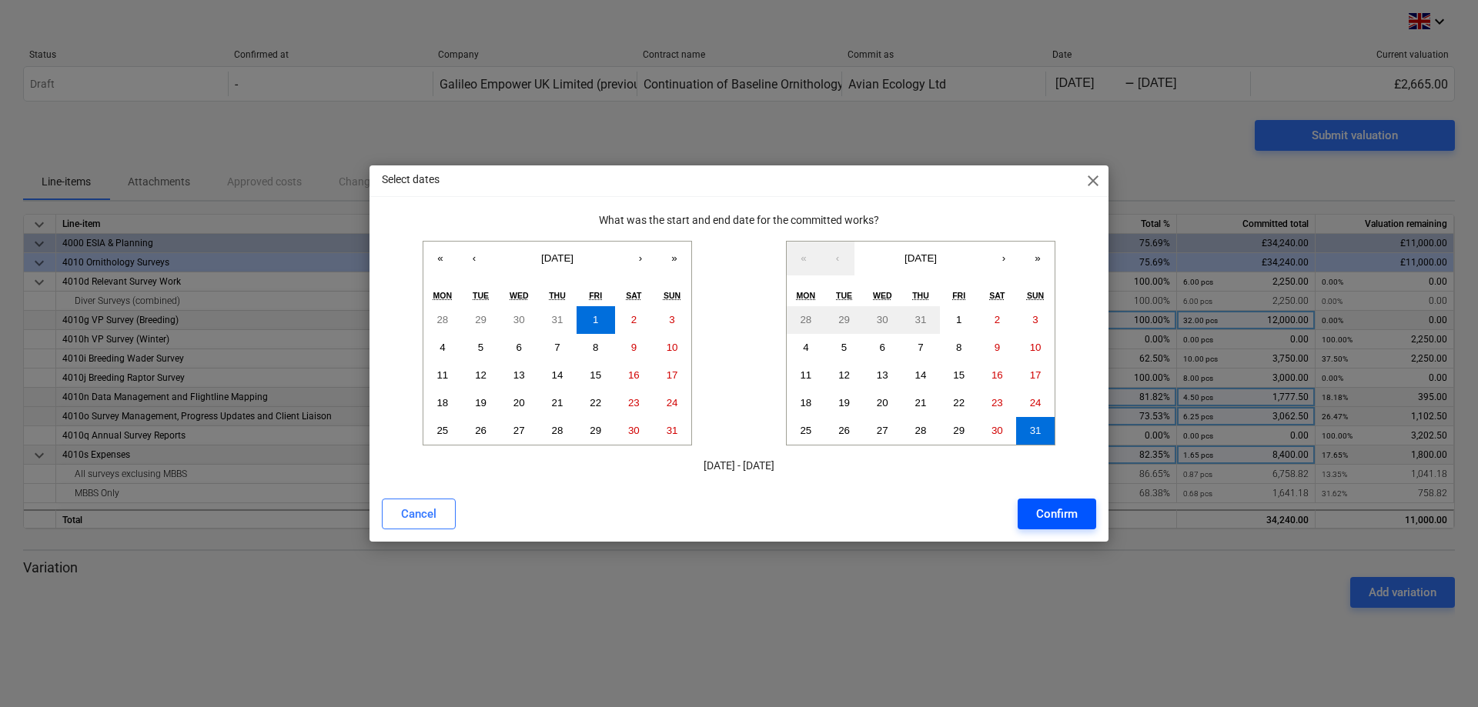
click at [1039, 511] on div "Confirm" at bounding box center [1057, 514] width 42 height 20
